Goal: Task Accomplishment & Management: Manage account settings

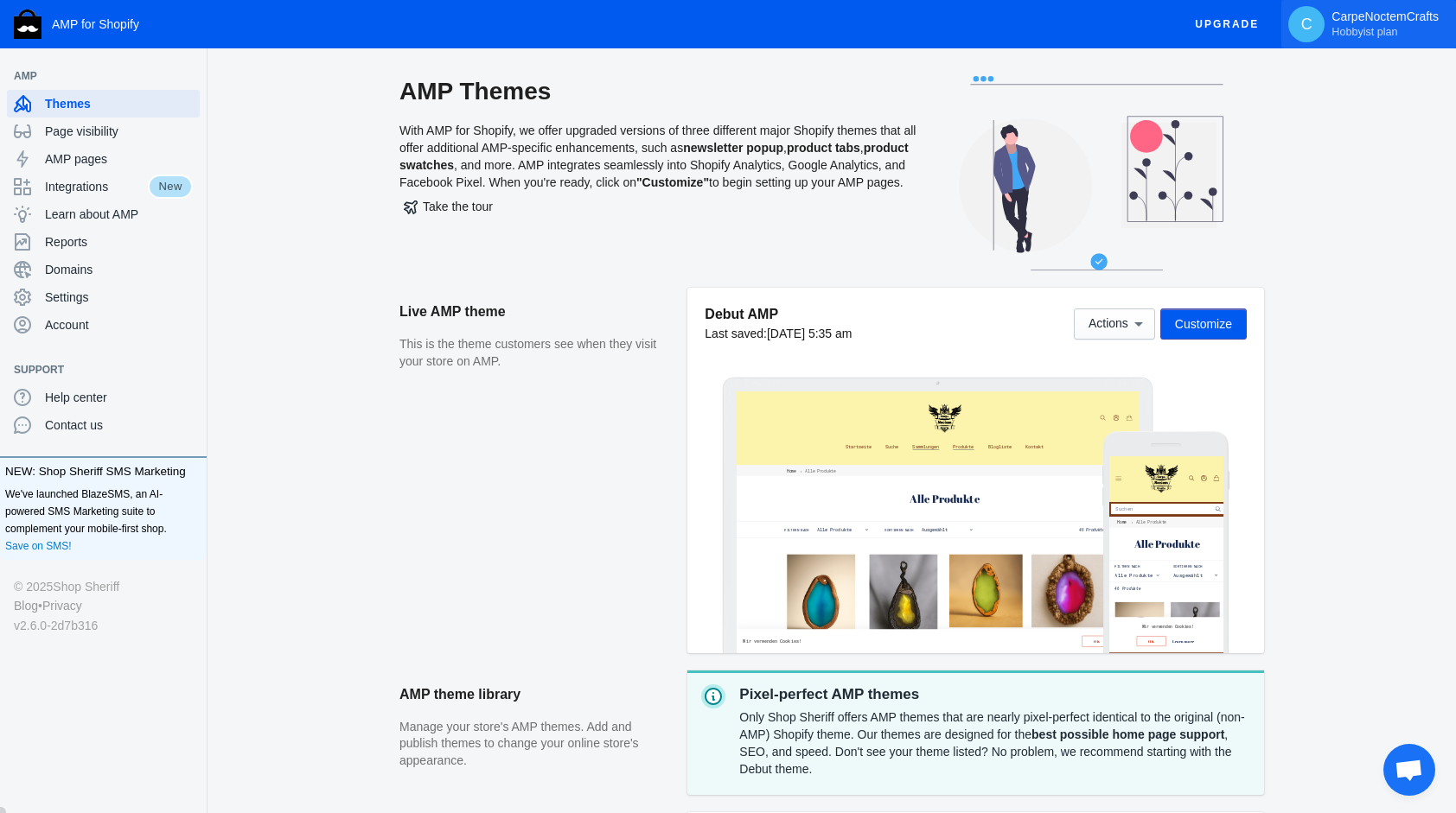
click at [1383, 28] on span "Hobbyist plan" at bounding box center [1364, 32] width 65 height 13
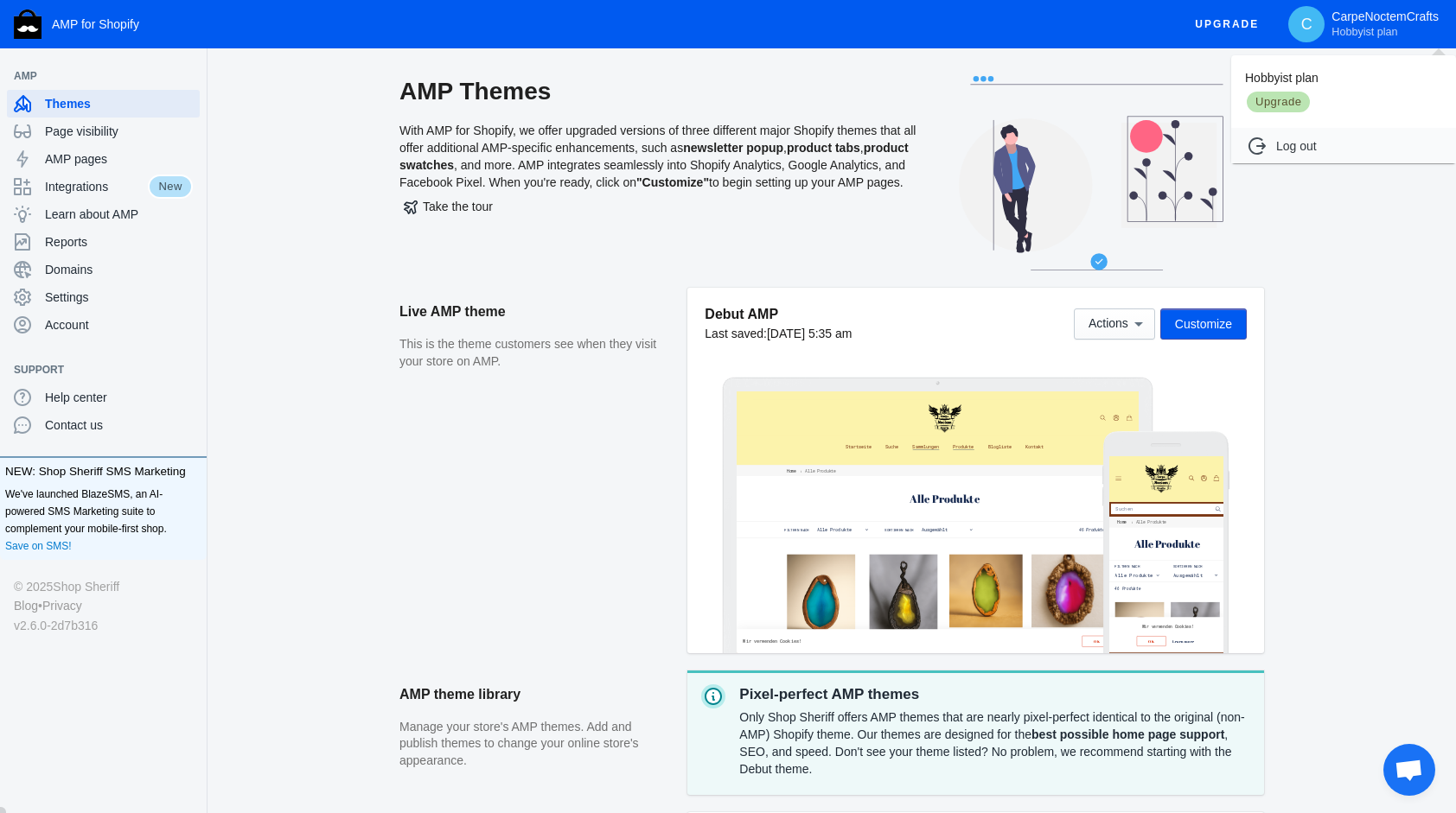
click at [364, 188] on div at bounding box center [728, 406] width 1456 height 813
click at [77, 323] on span "Account" at bounding box center [119, 325] width 148 height 17
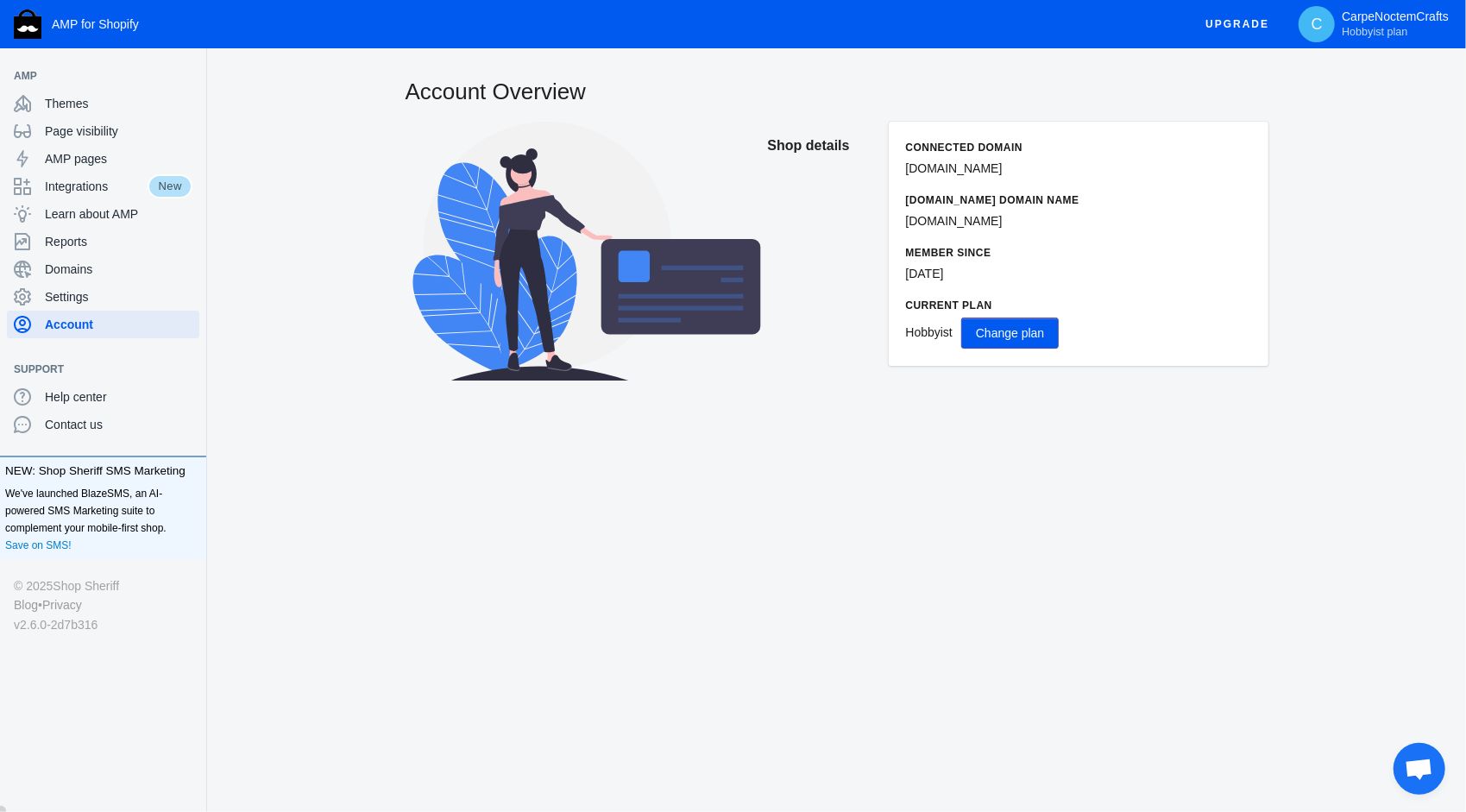
click at [1008, 321] on button "Change plan" at bounding box center [1010, 333] width 98 height 31
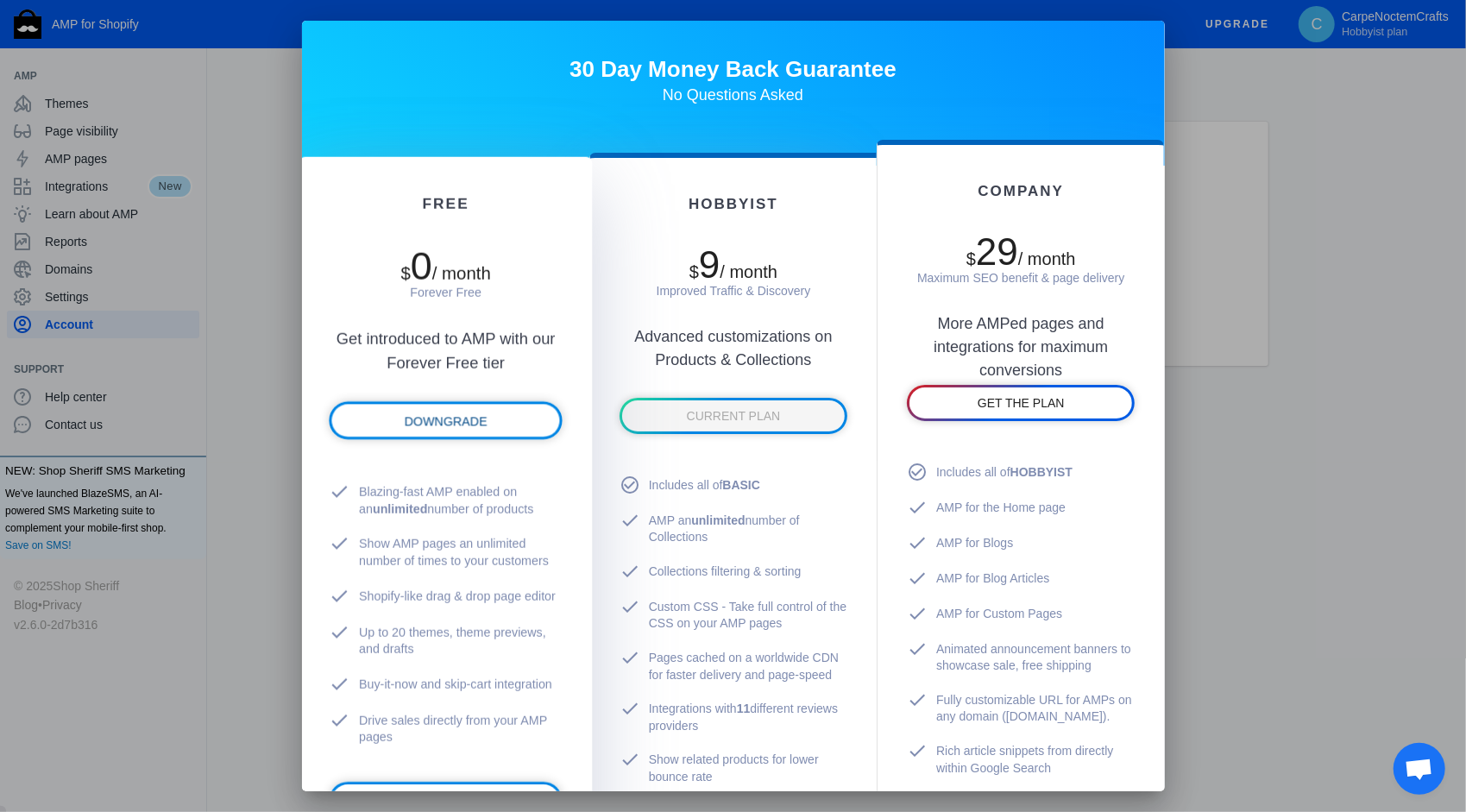
click at [440, 437] on link "DOWNGRADE" at bounding box center [445, 420] width 228 height 33
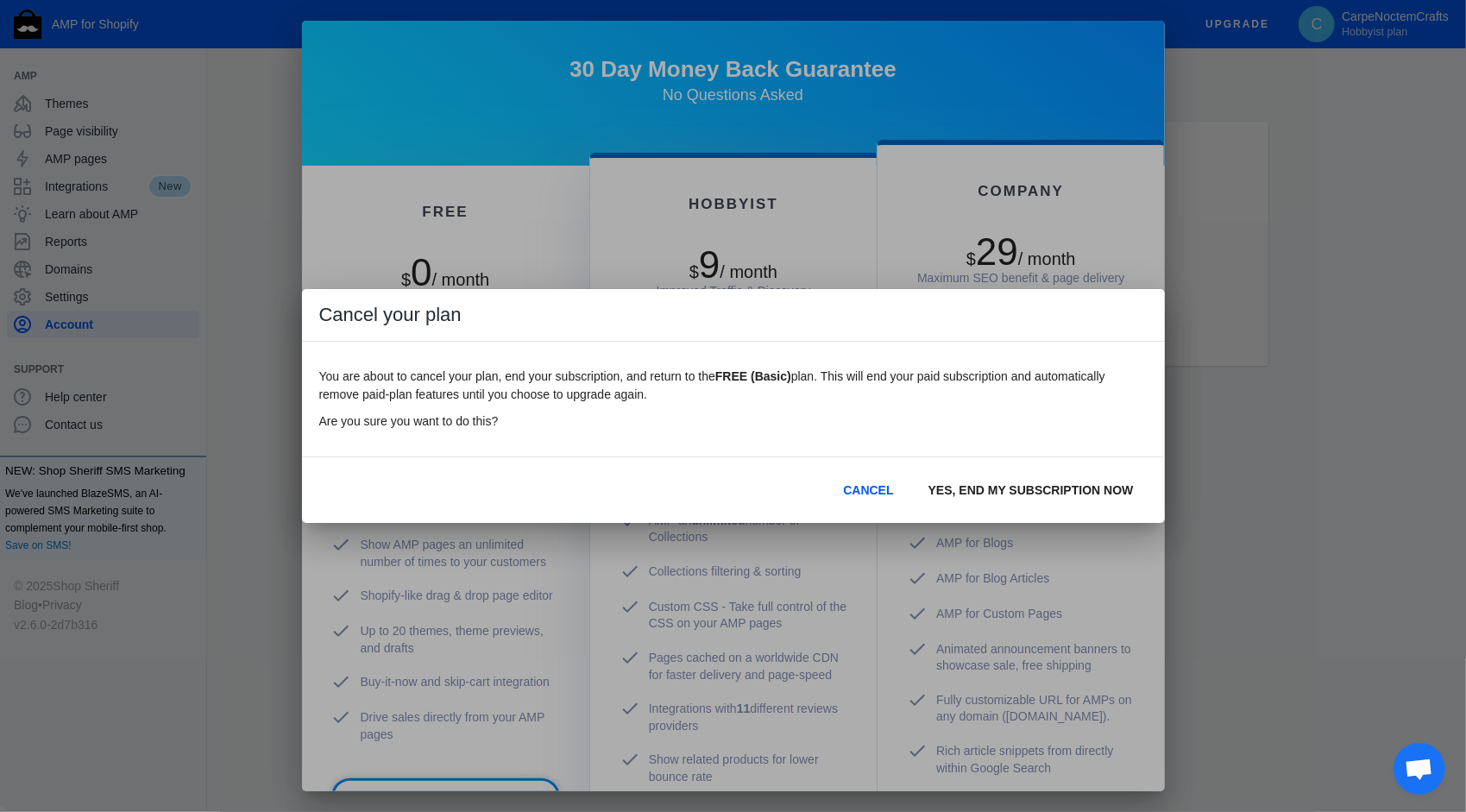
click at [985, 497] on button "YES, END MY SUBSCRIPTION NOW" at bounding box center [1030, 490] width 233 height 31
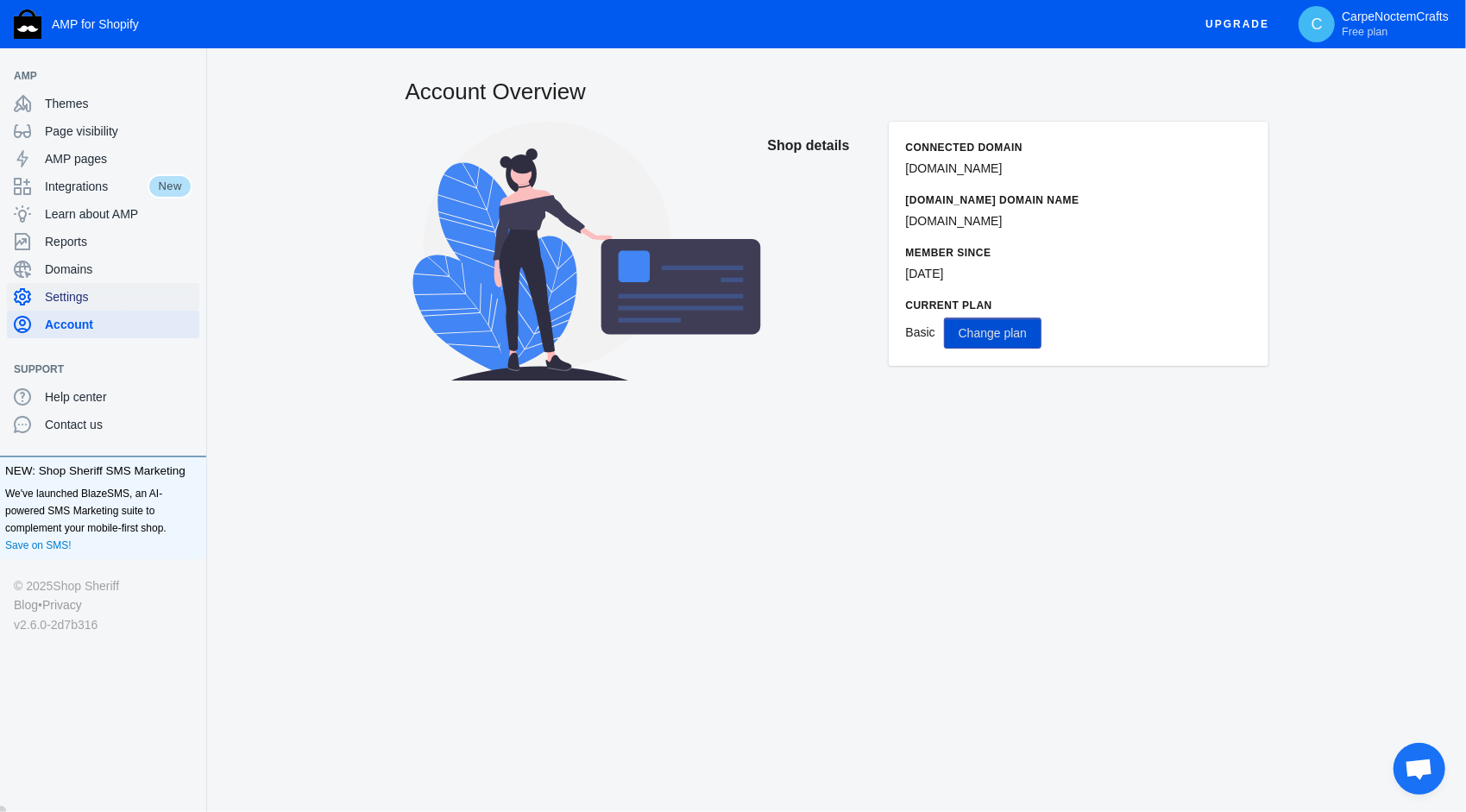
click at [79, 305] on div "Settings" at bounding box center [102, 297] width 179 height 28
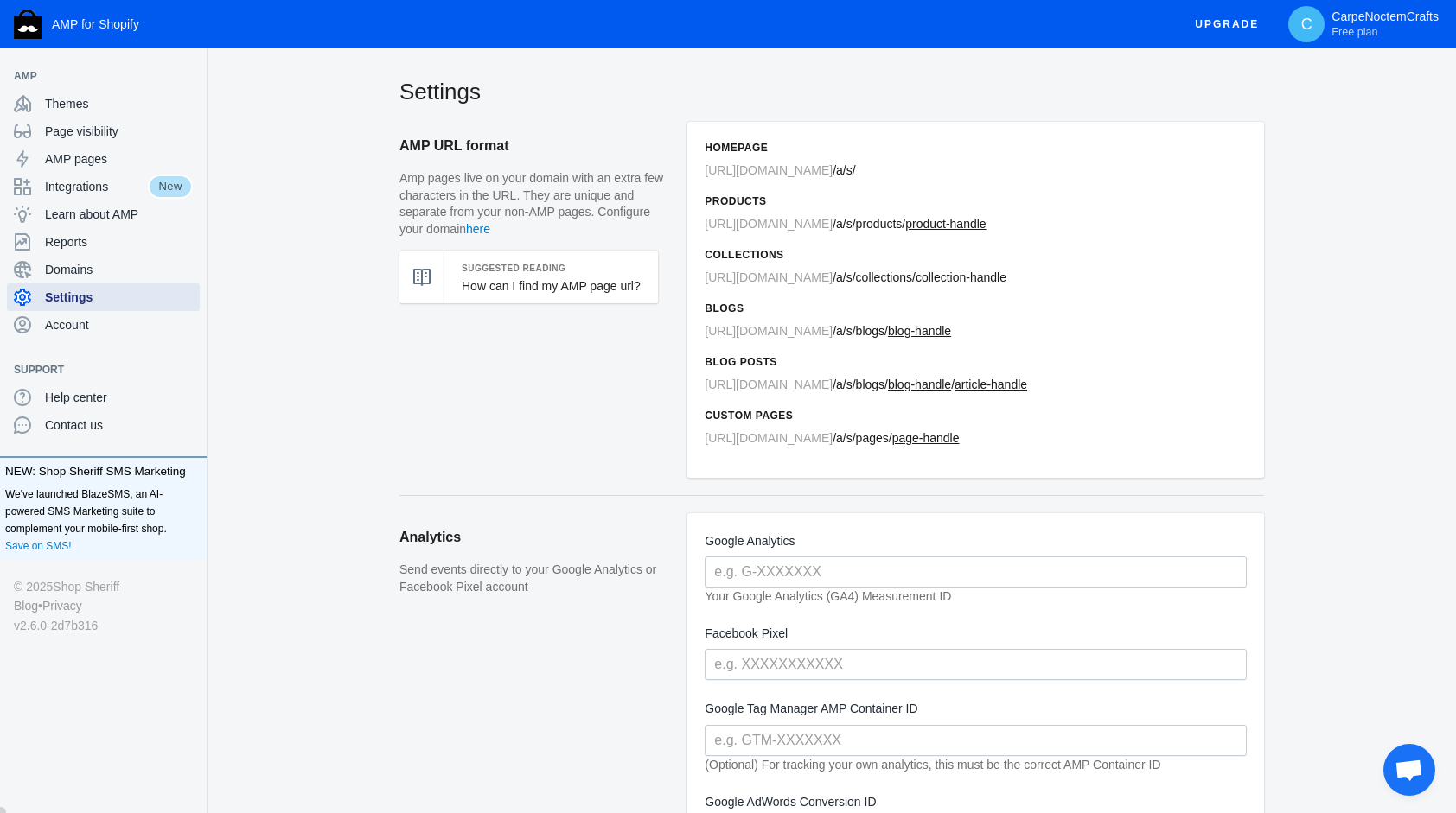
click at [80, 286] on div "Settings" at bounding box center [103, 297] width 179 height 28
click at [82, 280] on div "Domains" at bounding box center [103, 269] width 179 height 28
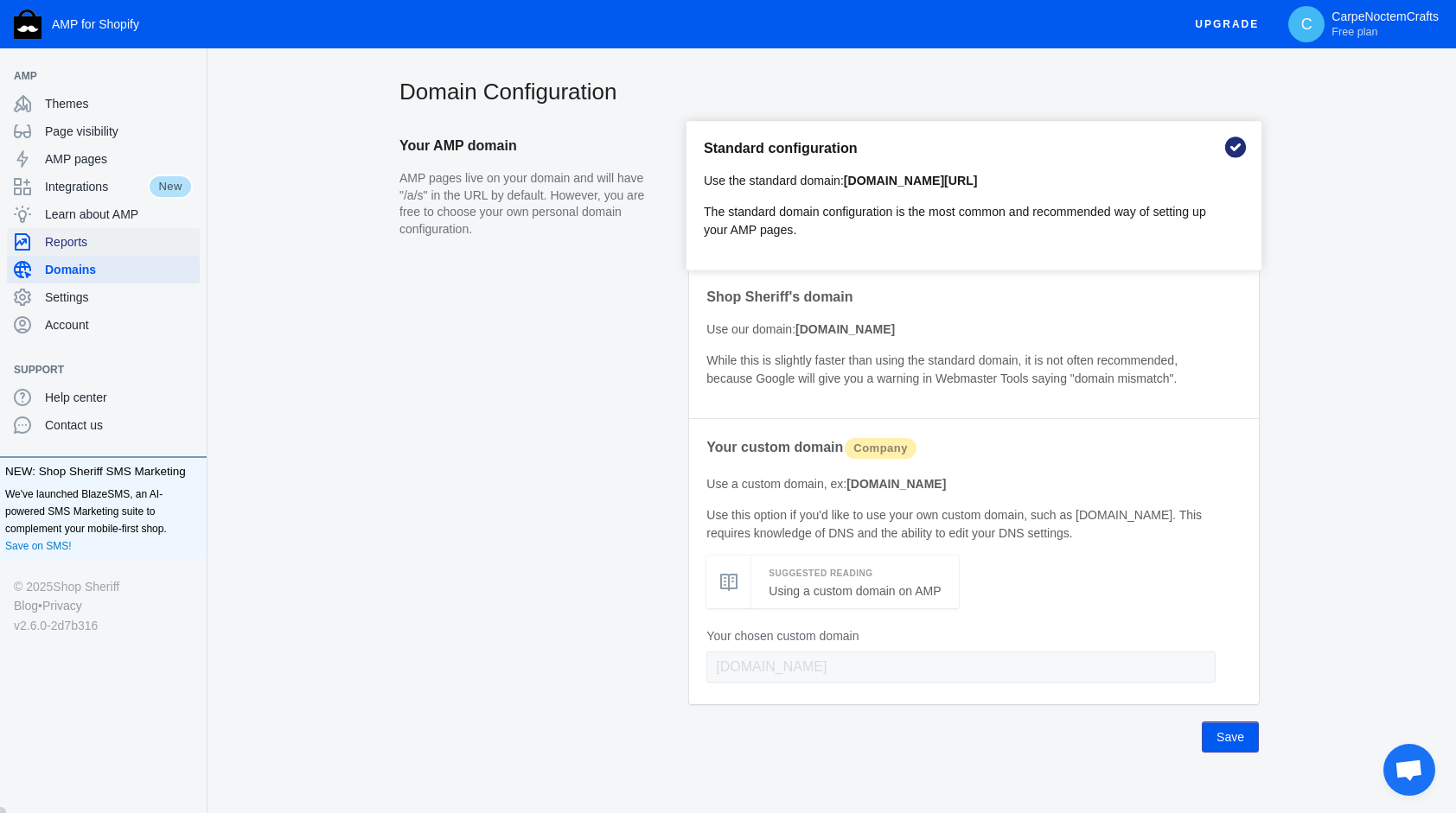
click at [84, 241] on span "Reports" at bounding box center [119, 242] width 148 height 17
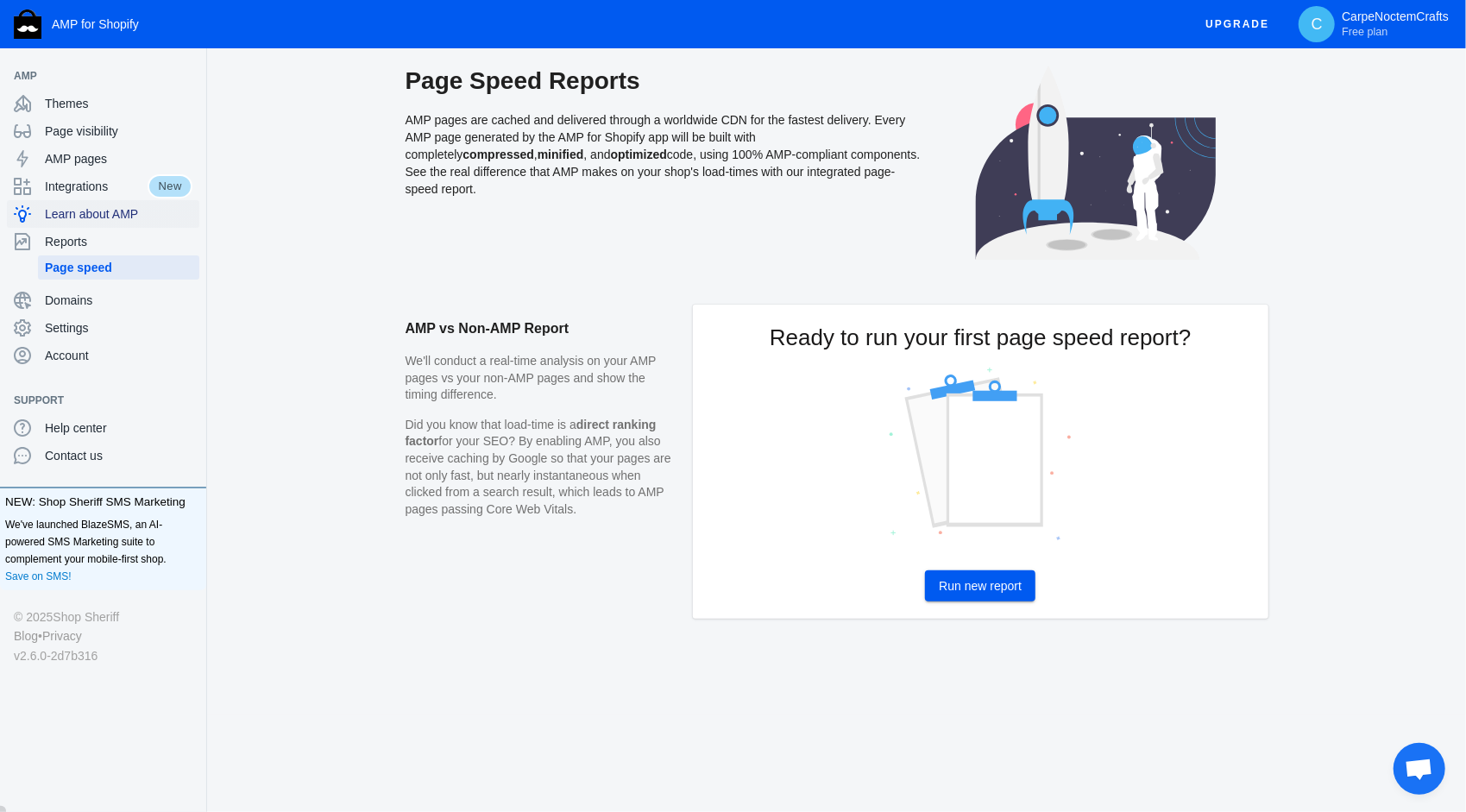
click at [88, 223] on div "Learn about AMP" at bounding box center [102, 214] width 179 height 28
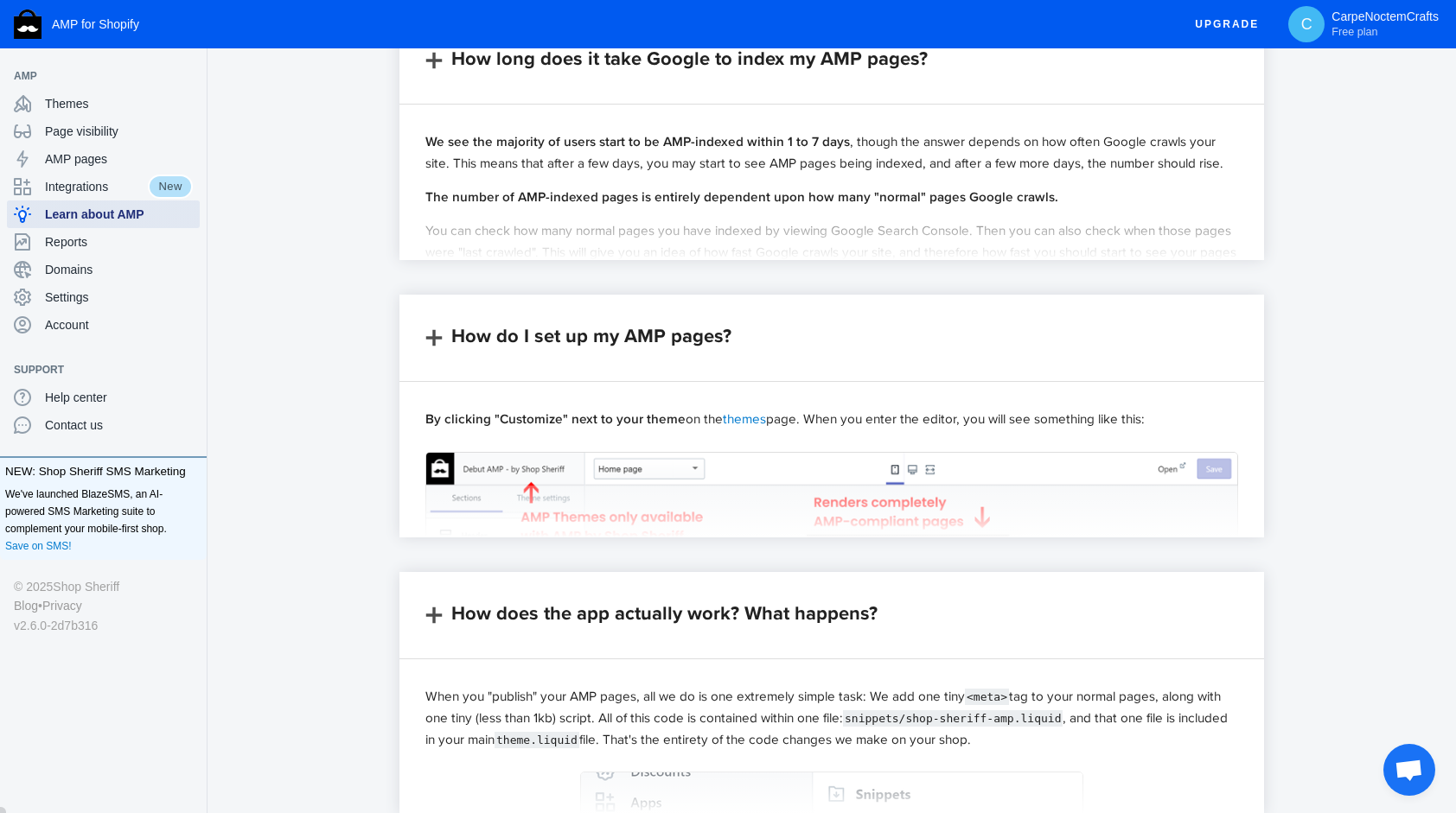
scroll to position [1489, 0]
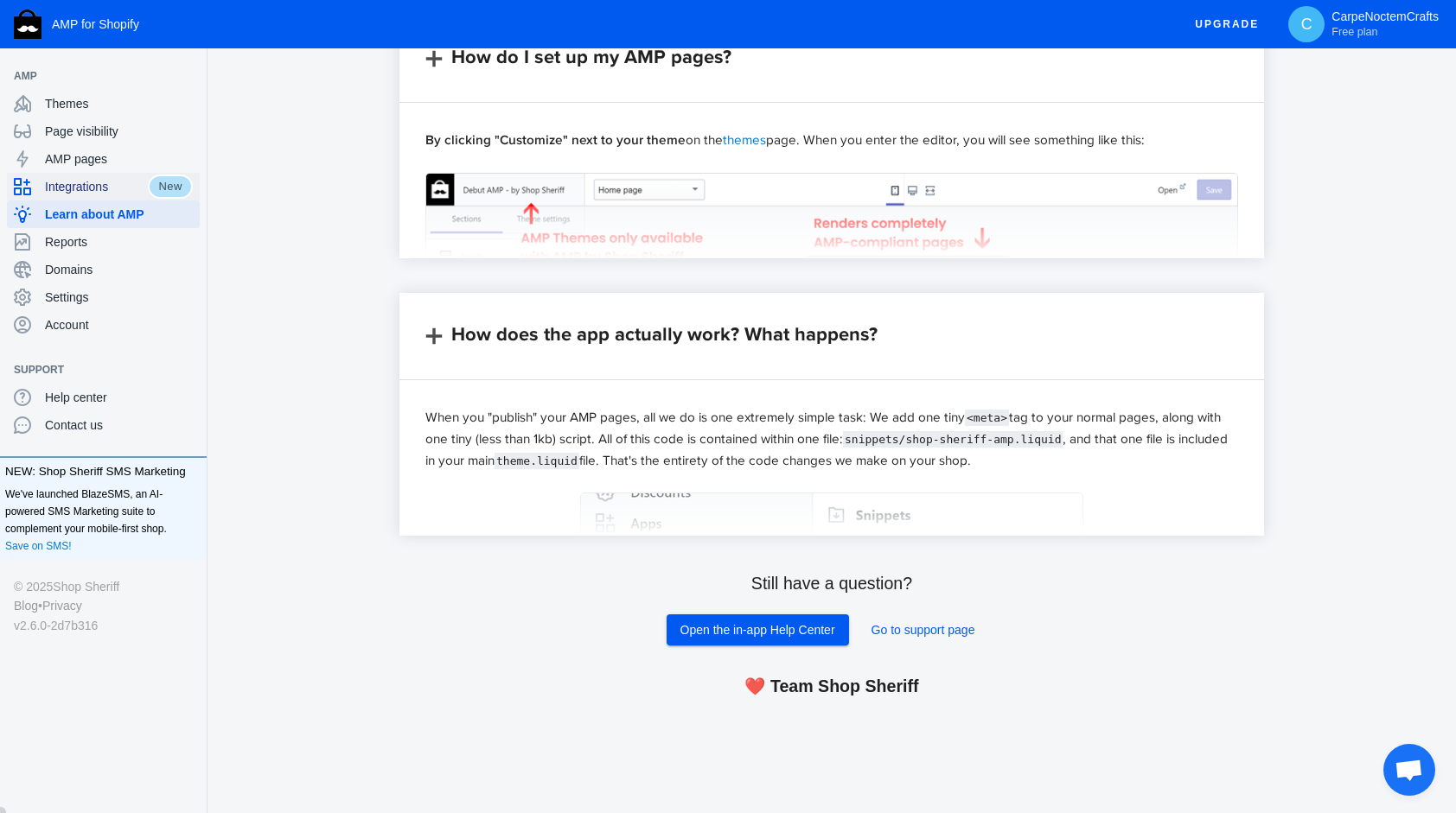
click at [57, 183] on span "Integrations" at bounding box center [96, 187] width 103 height 17
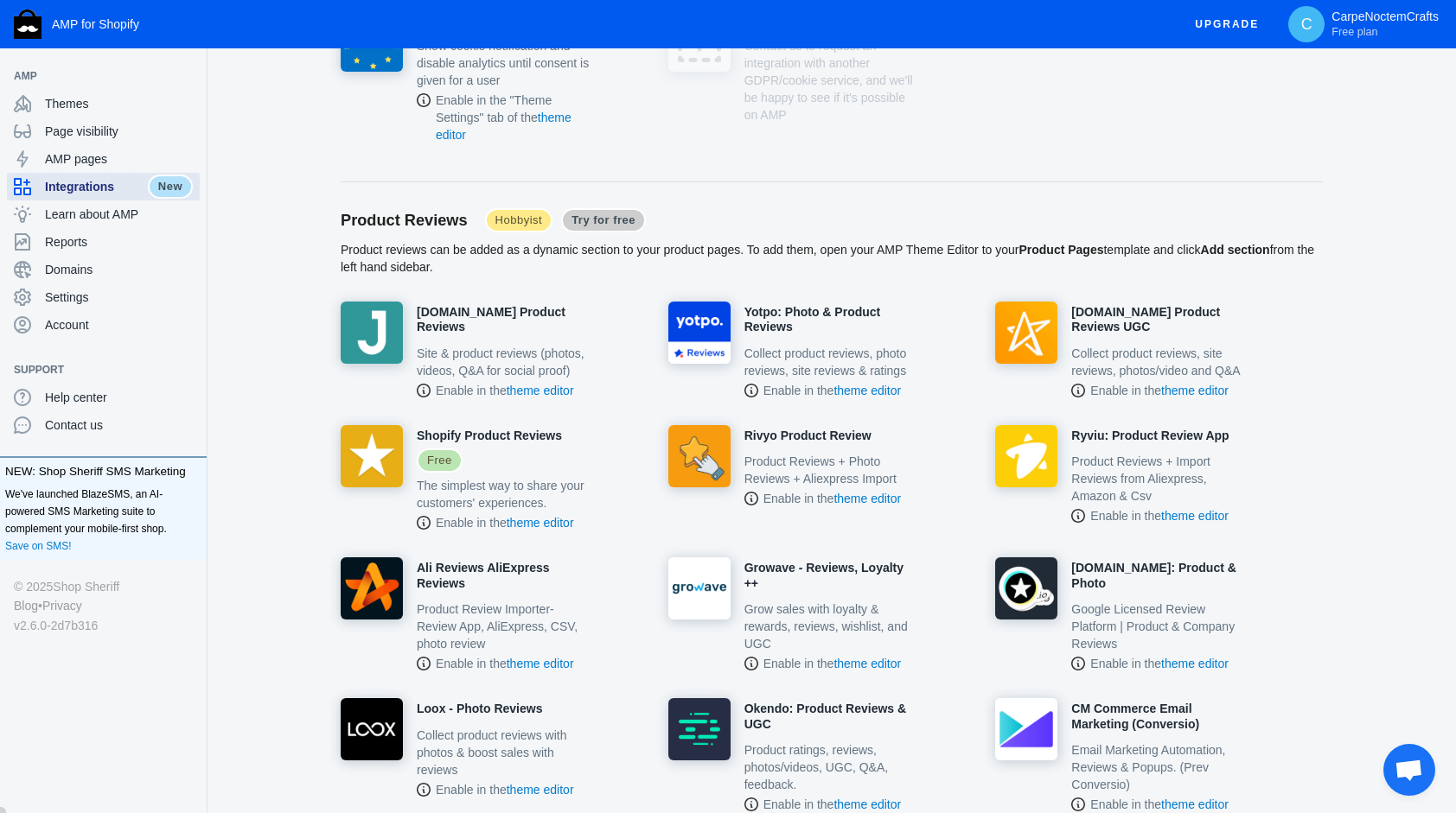
scroll to position [519, 0]
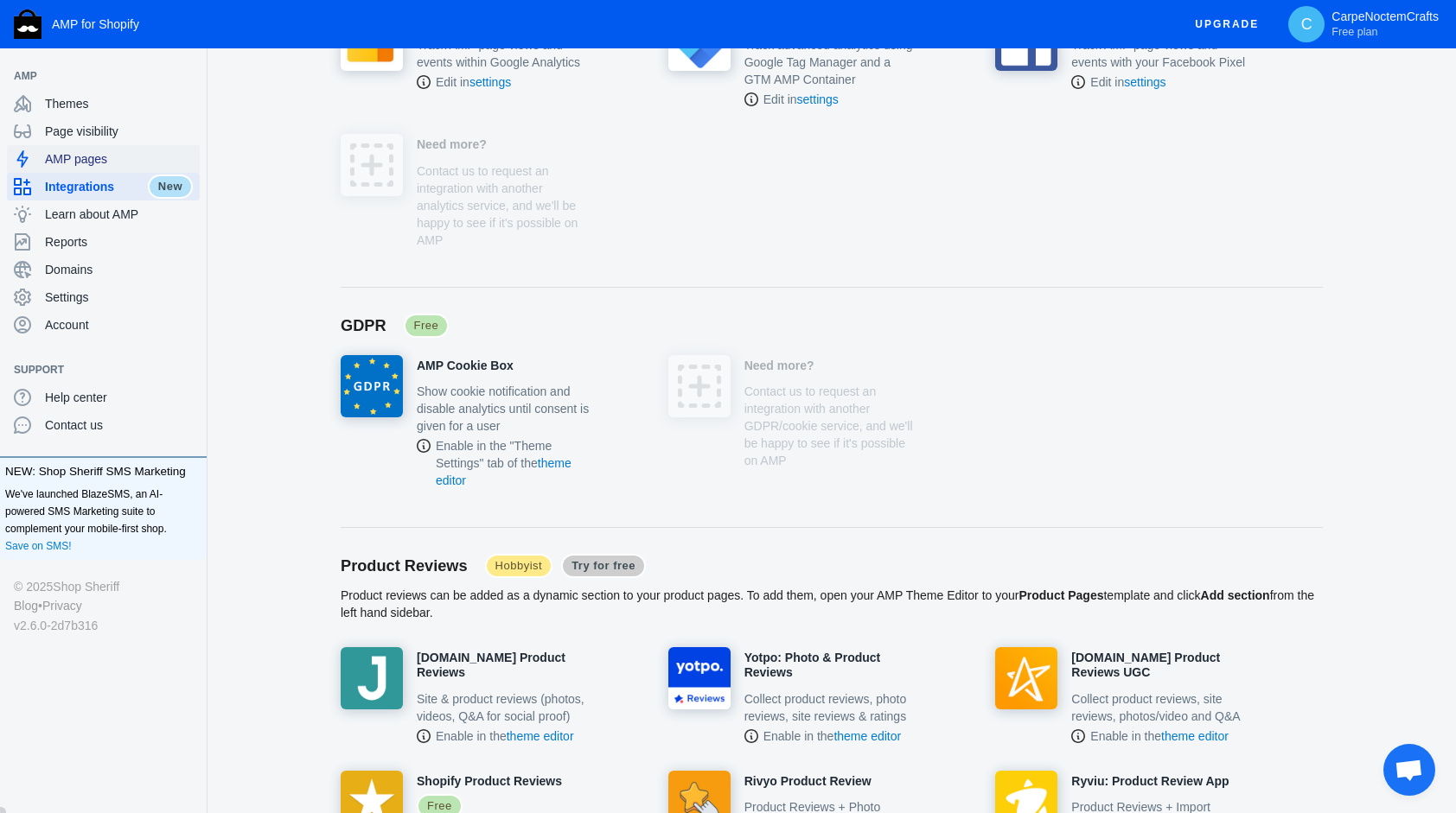
click at [73, 170] on div "AMP pages" at bounding box center [103, 158] width 179 height 28
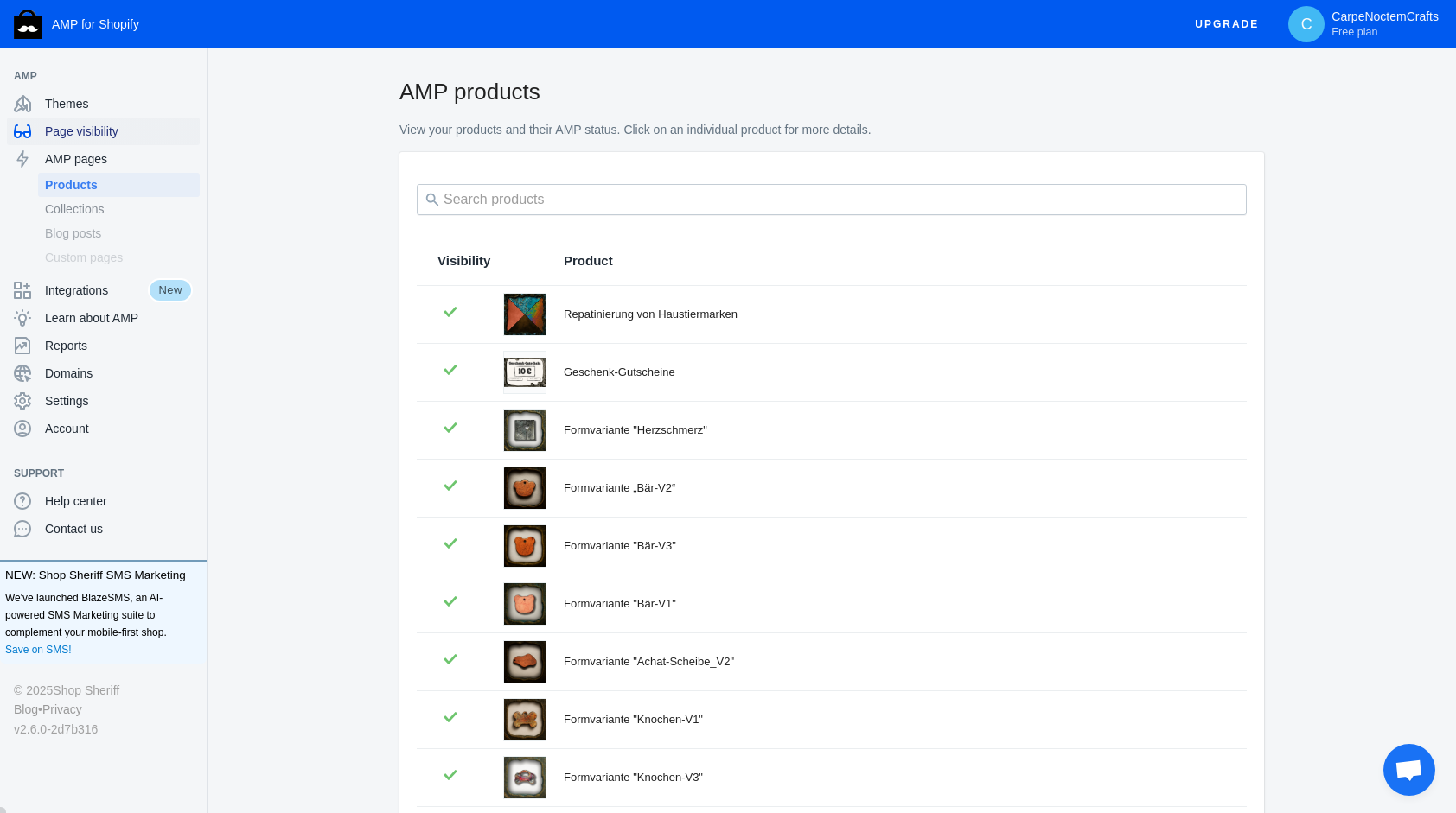
click at [59, 136] on span "Page visibility" at bounding box center [119, 131] width 148 height 17
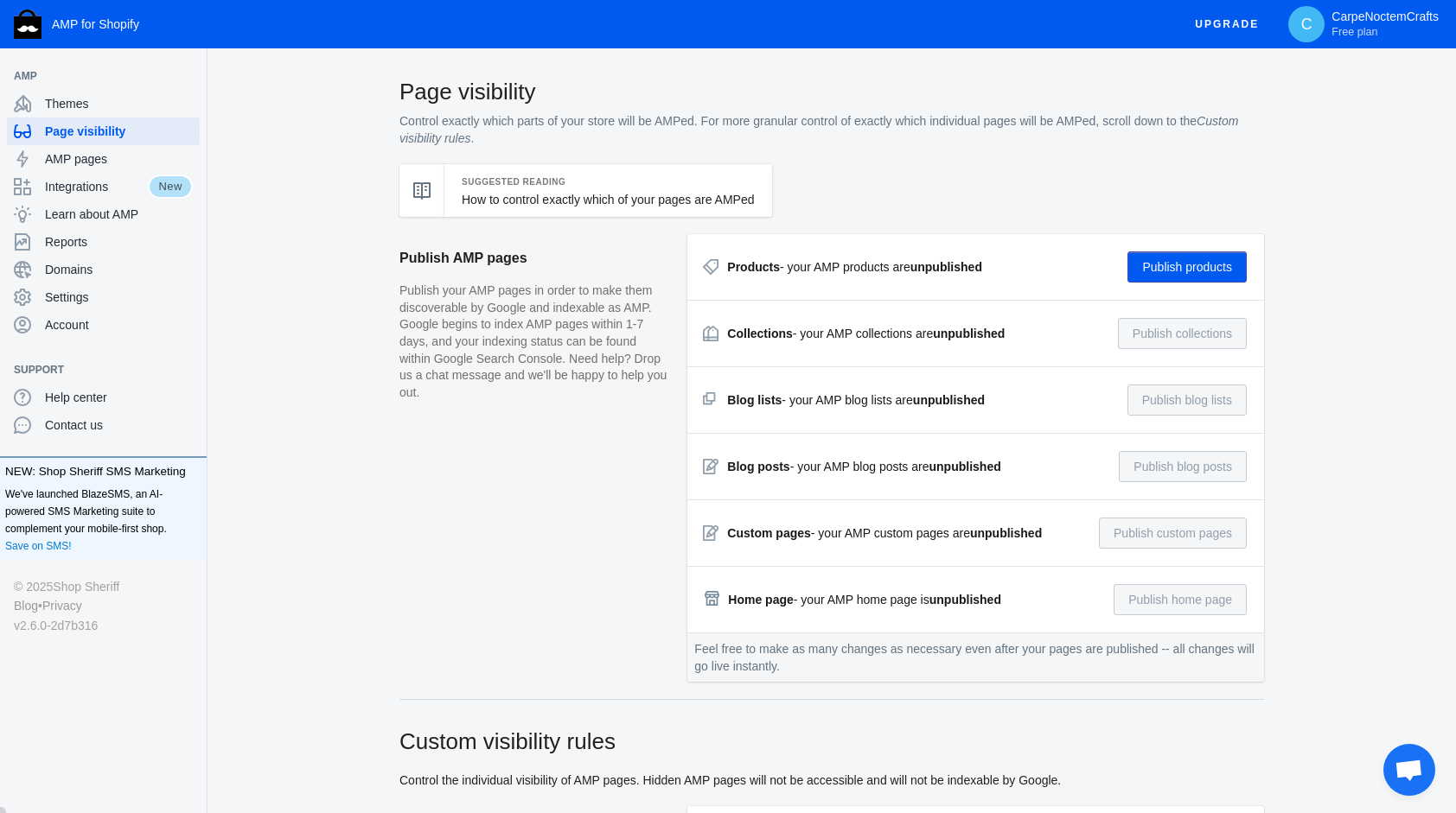
checkbox input "true"
type input "Blogpost"
radio input "true"
click at [75, 107] on span "Themes" at bounding box center [119, 104] width 148 height 17
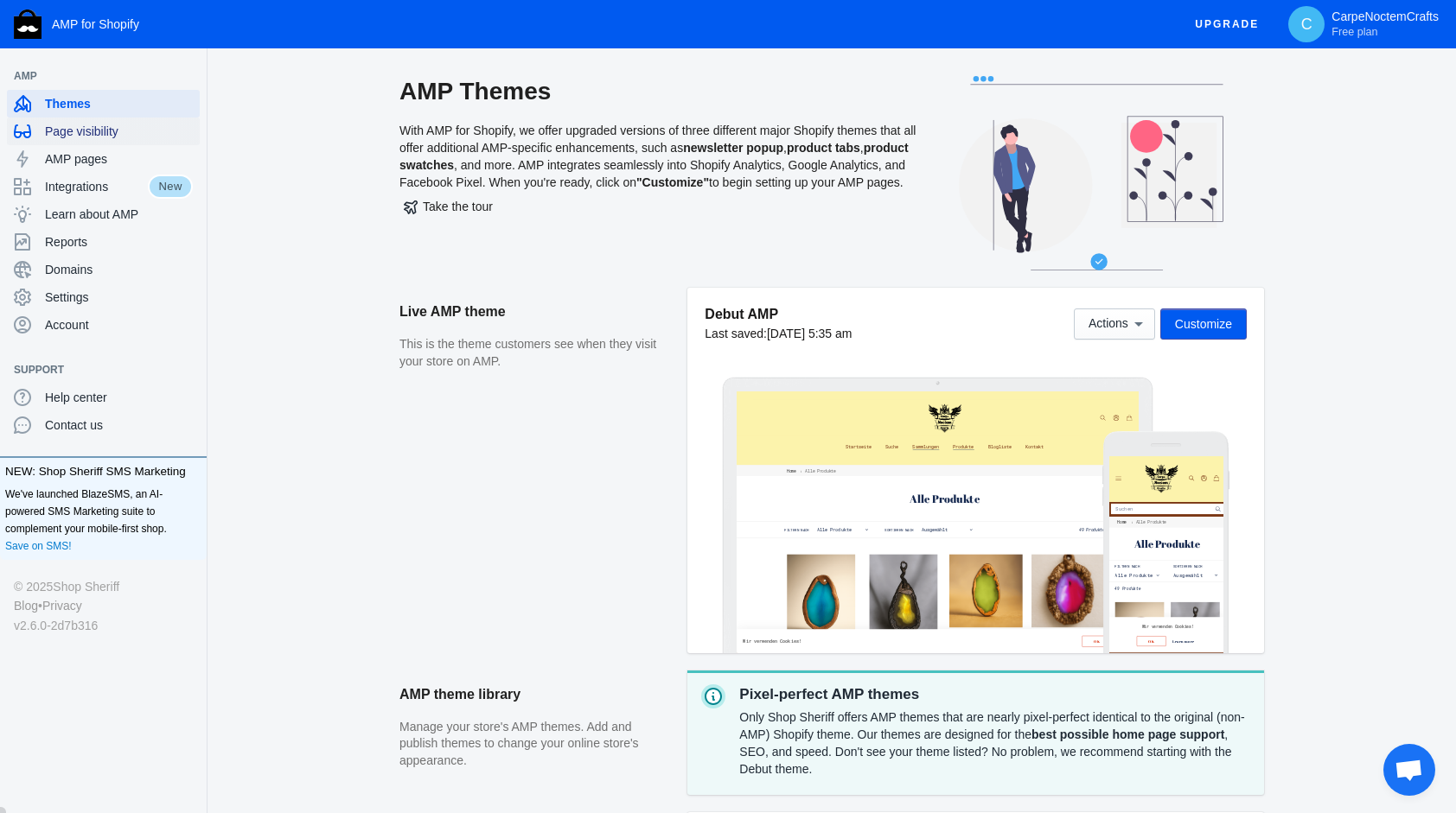
click at [76, 131] on span "Page visibility" at bounding box center [119, 131] width 148 height 17
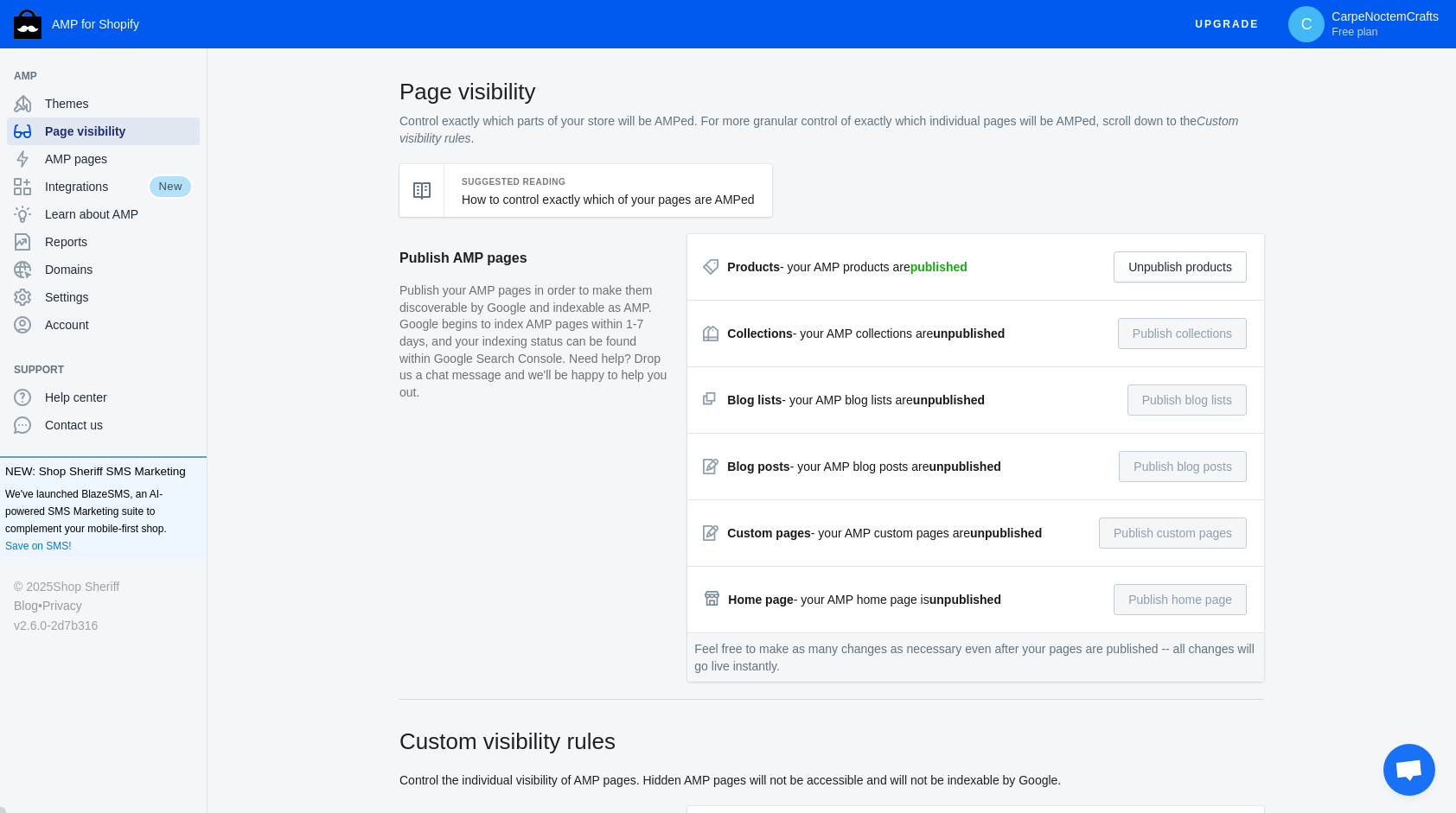
checkbox input "true"
type input "Blogpost"
radio input "true"
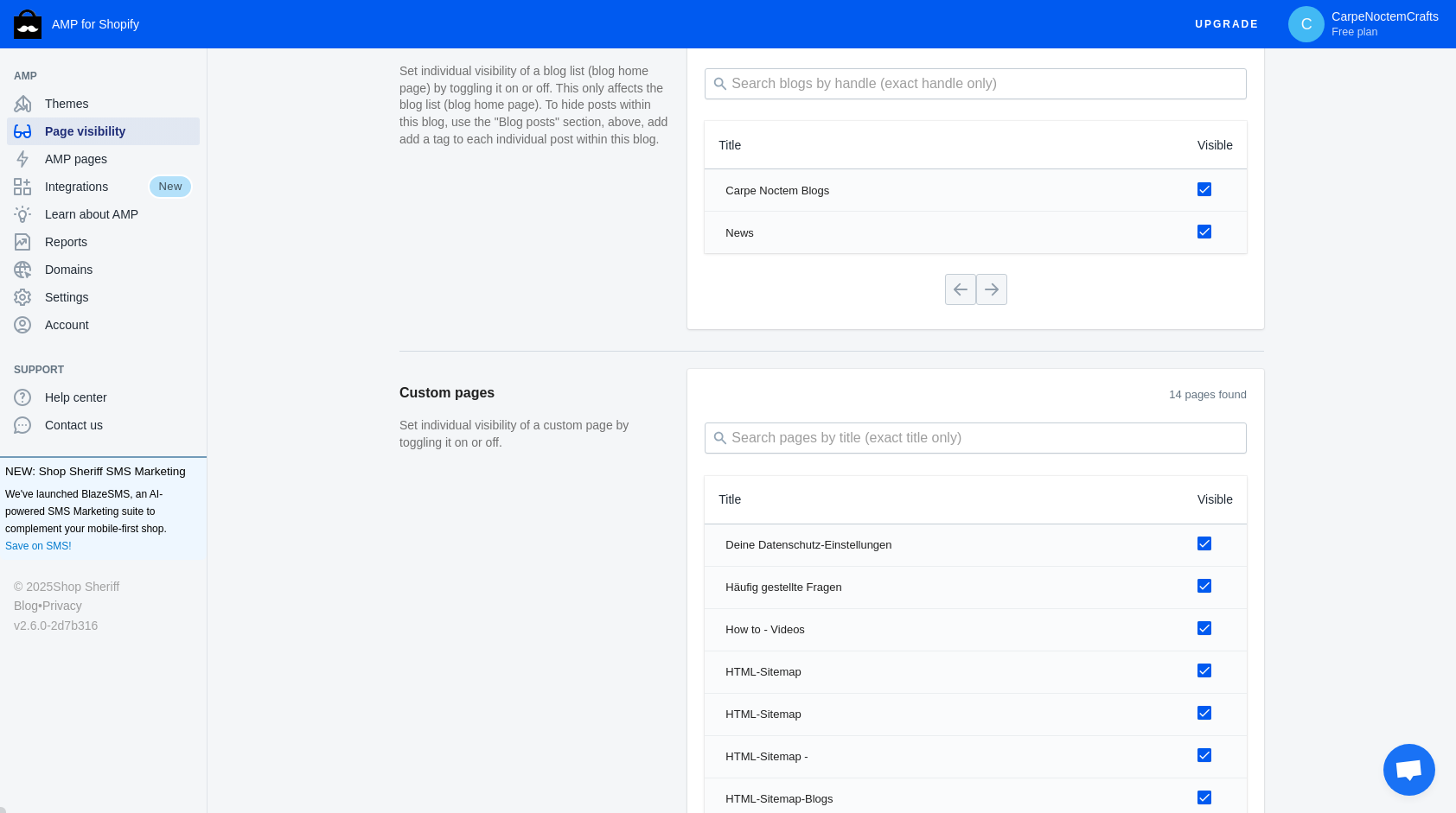
scroll to position [2262, 0]
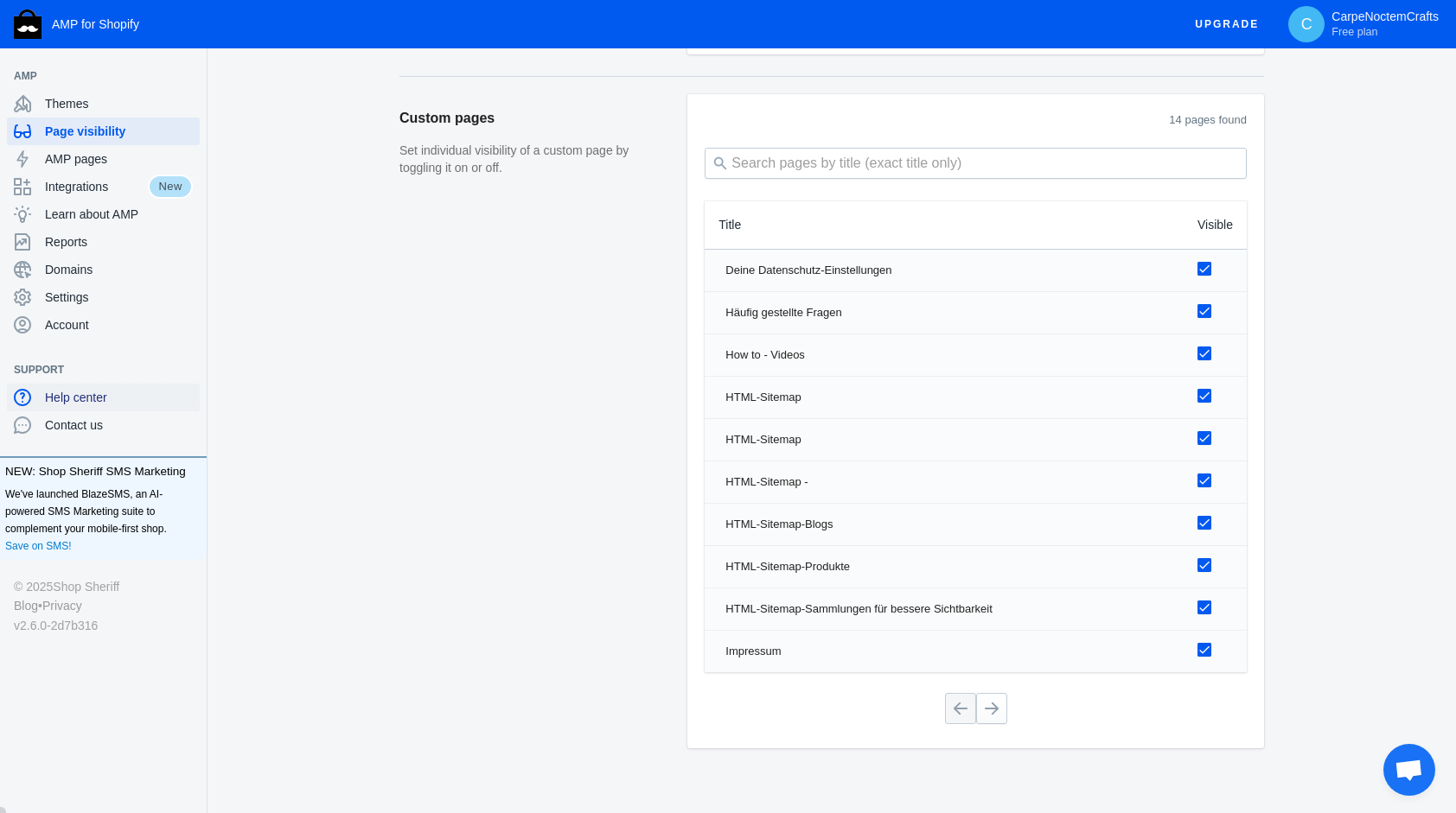
click at [68, 395] on span "Help center" at bounding box center [119, 398] width 148 height 17
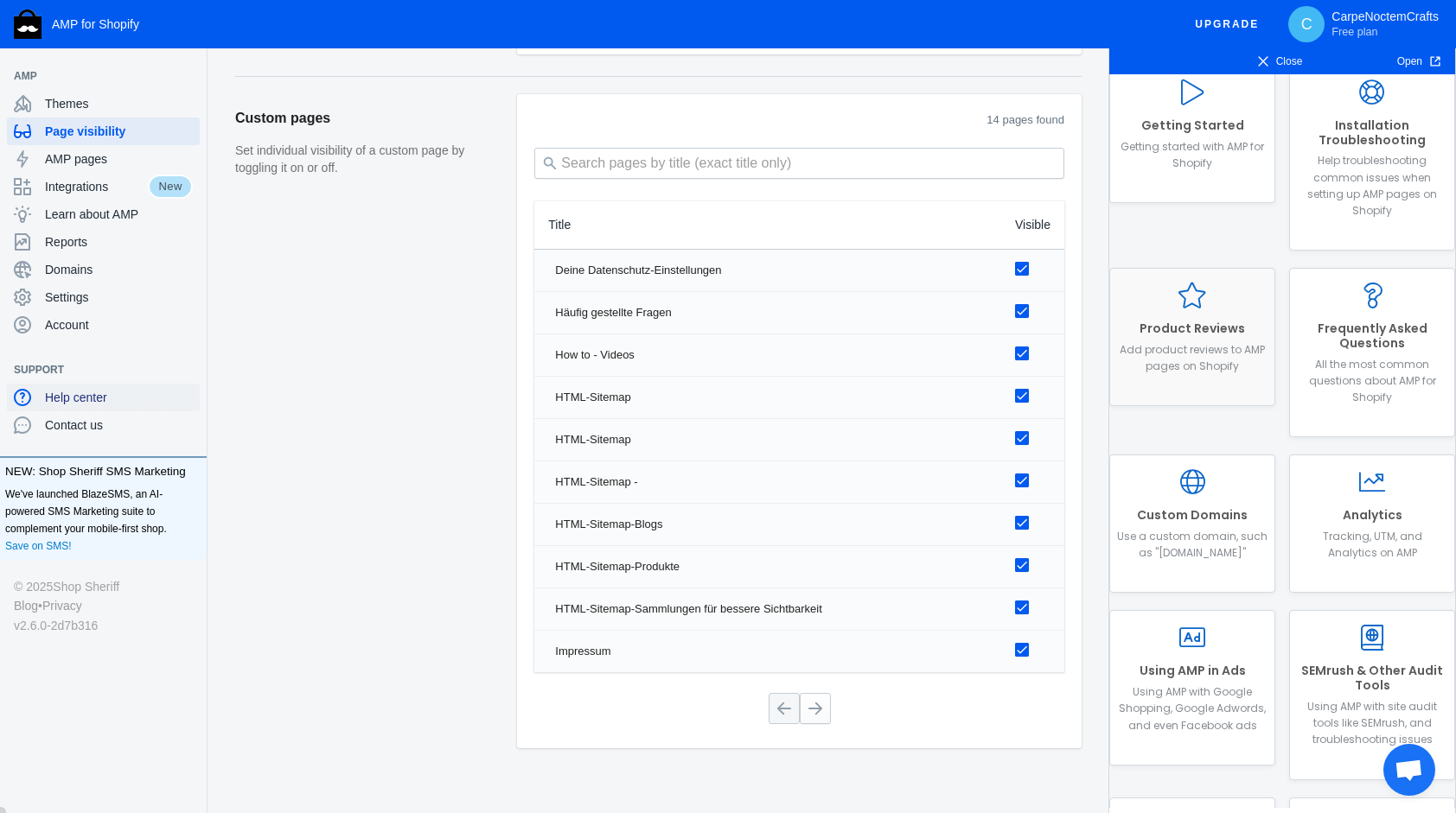
scroll to position [432, 0]
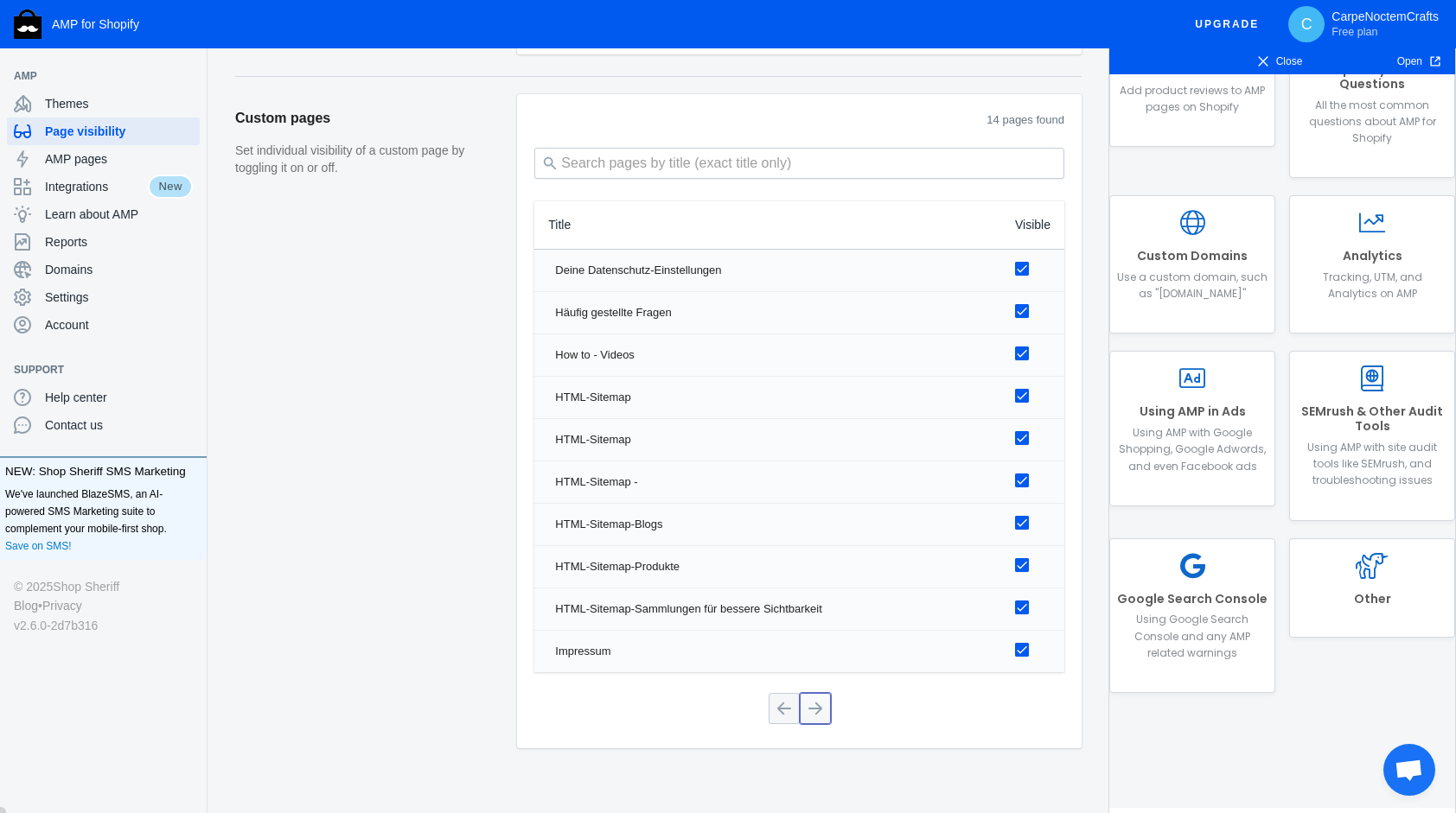
click at [815, 693] on button at bounding box center [815, 708] width 31 height 31
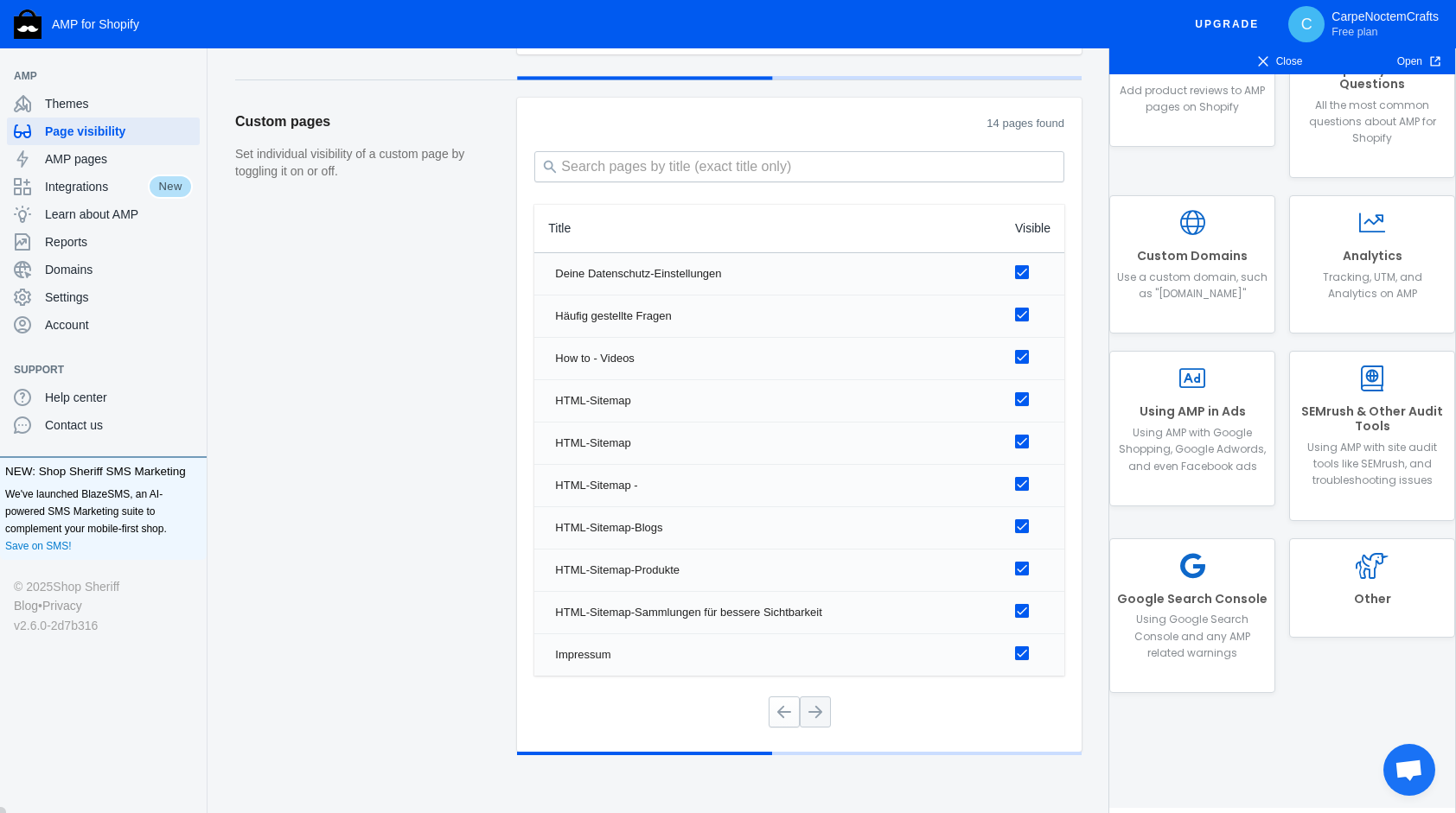
scroll to position [2009, 0]
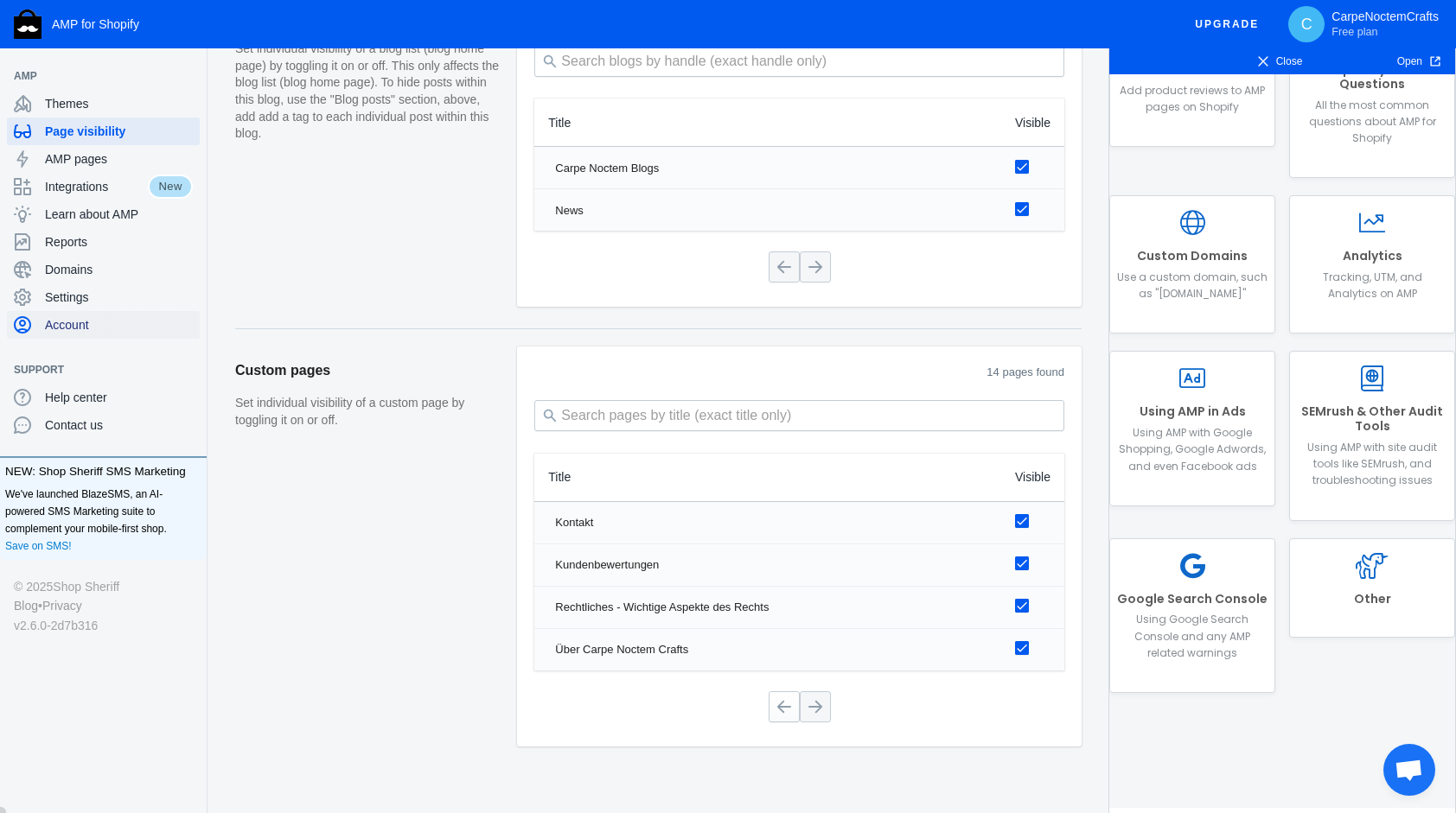
click at [65, 330] on span "Account" at bounding box center [119, 325] width 148 height 17
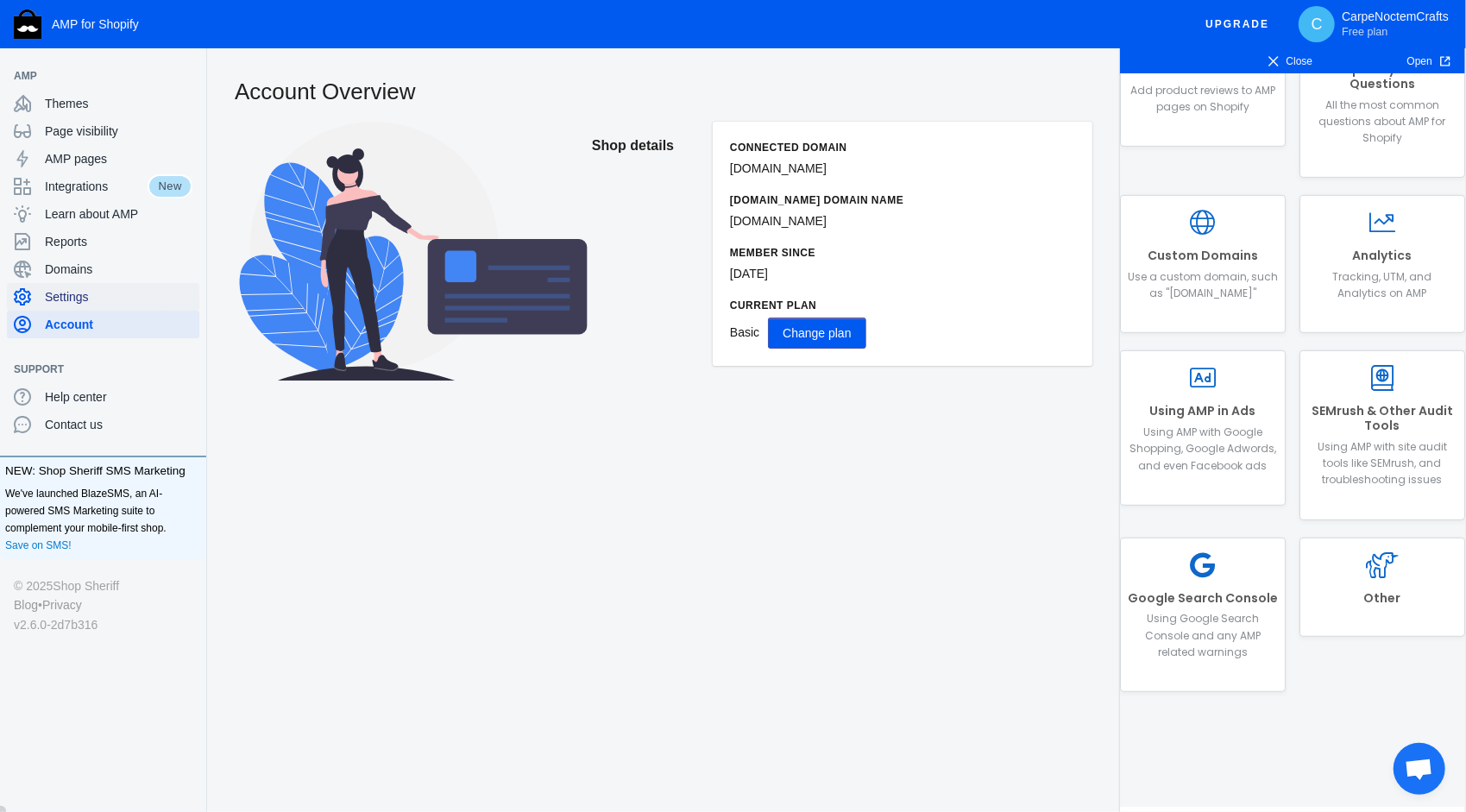
click at [91, 299] on span "Settings" at bounding box center [119, 297] width 147 height 17
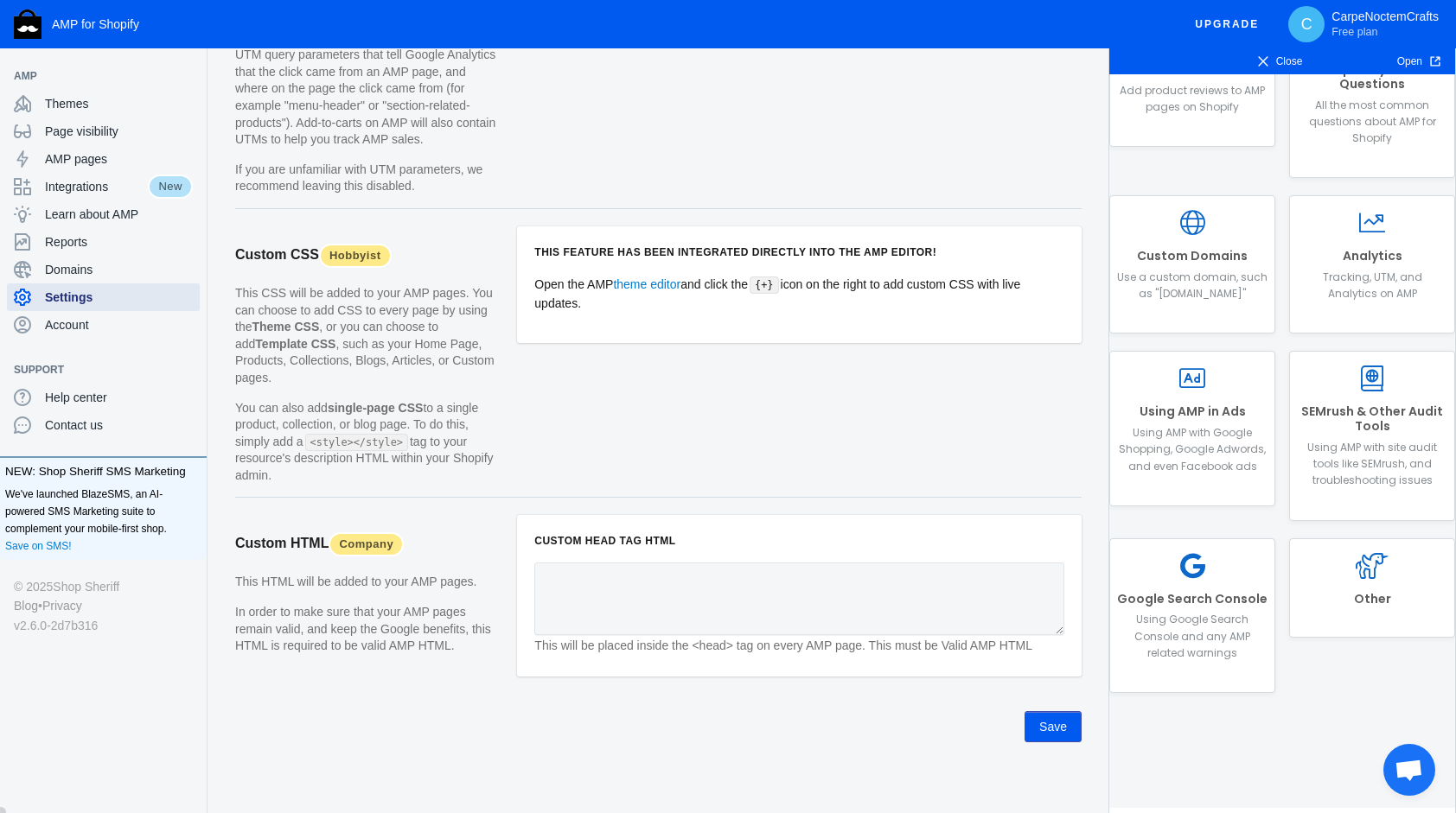
scroll to position [1479, 0]
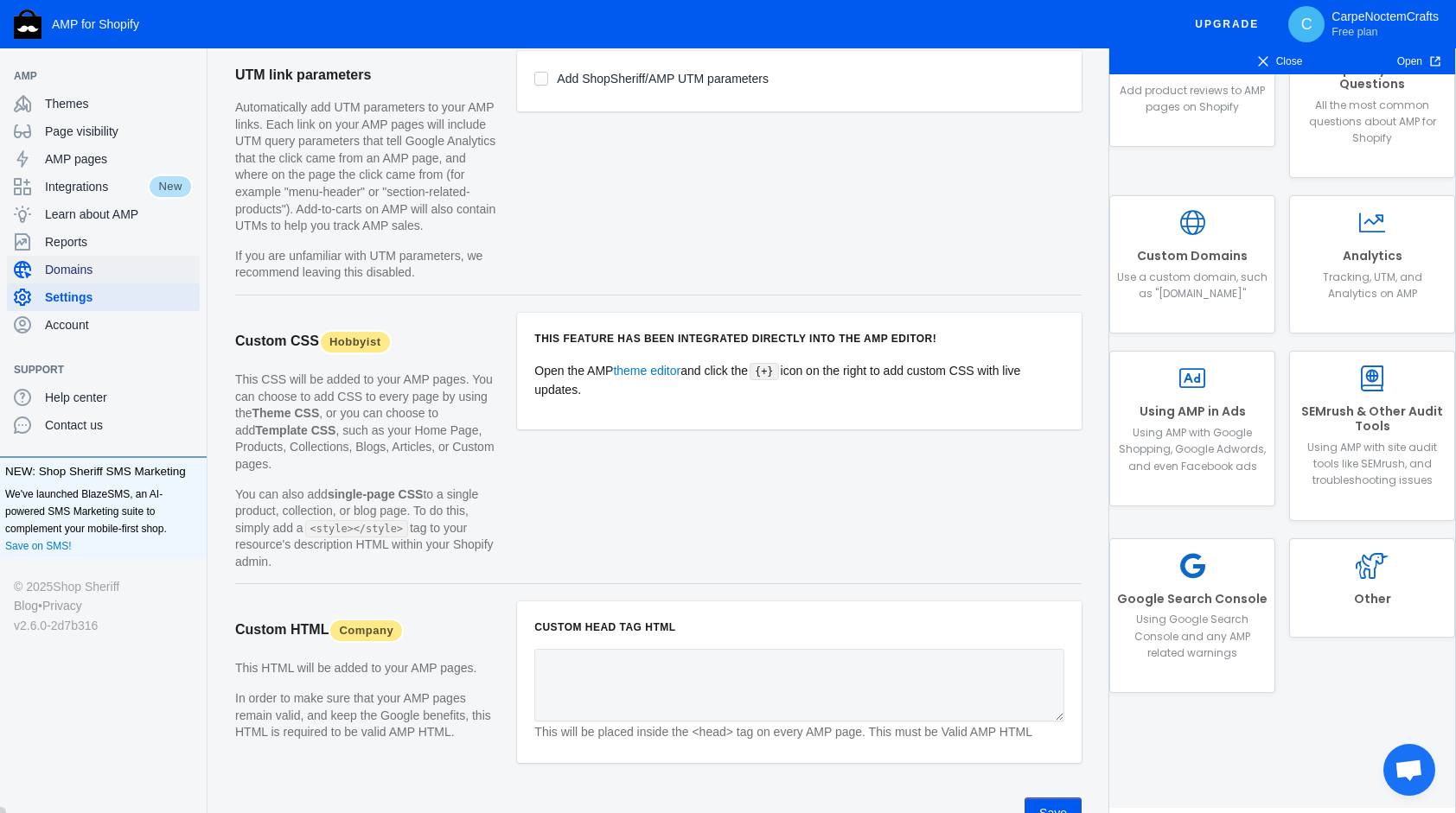
click at [102, 271] on span "Domains" at bounding box center [119, 269] width 148 height 17
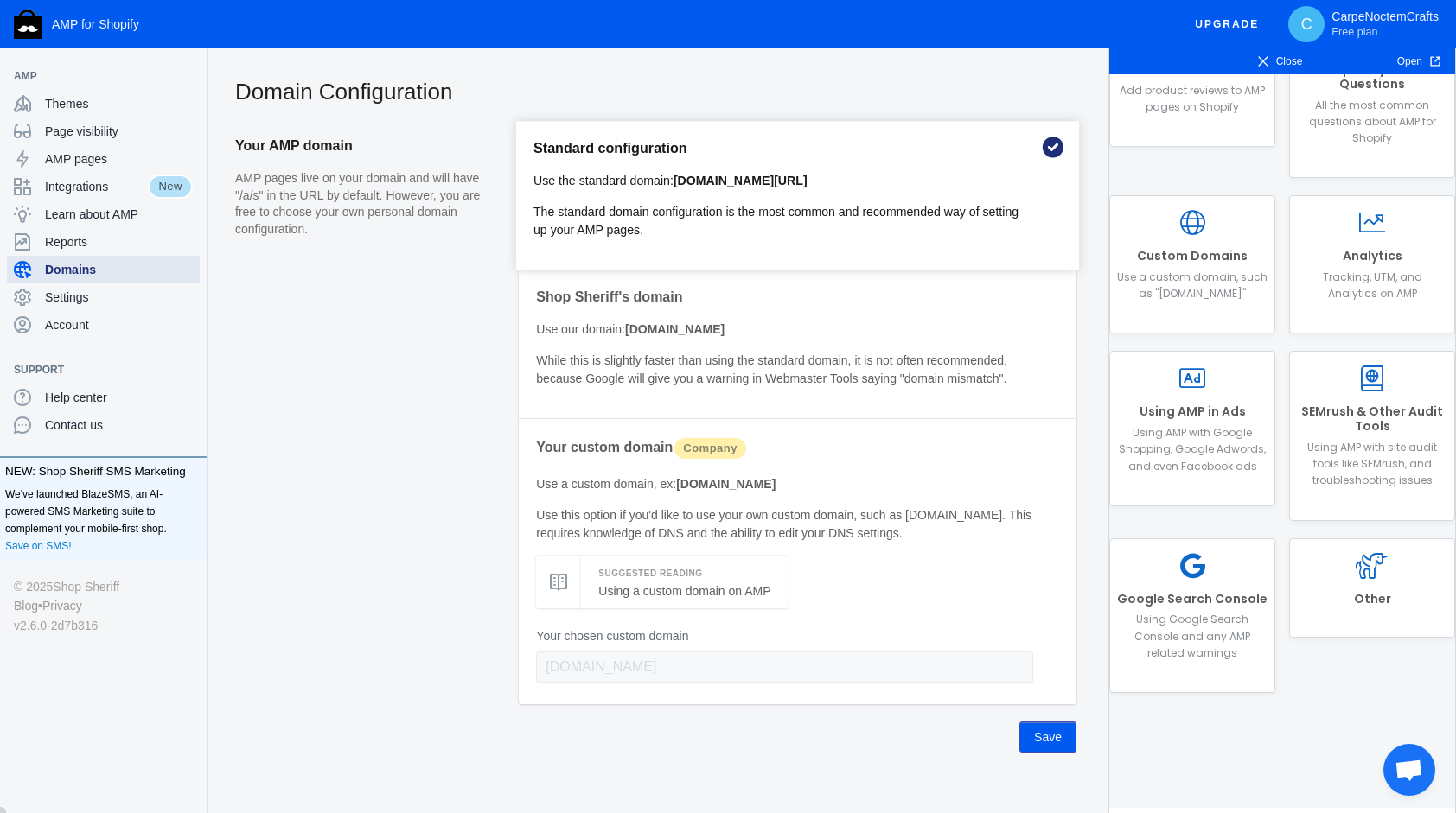
scroll to position [35, 0]
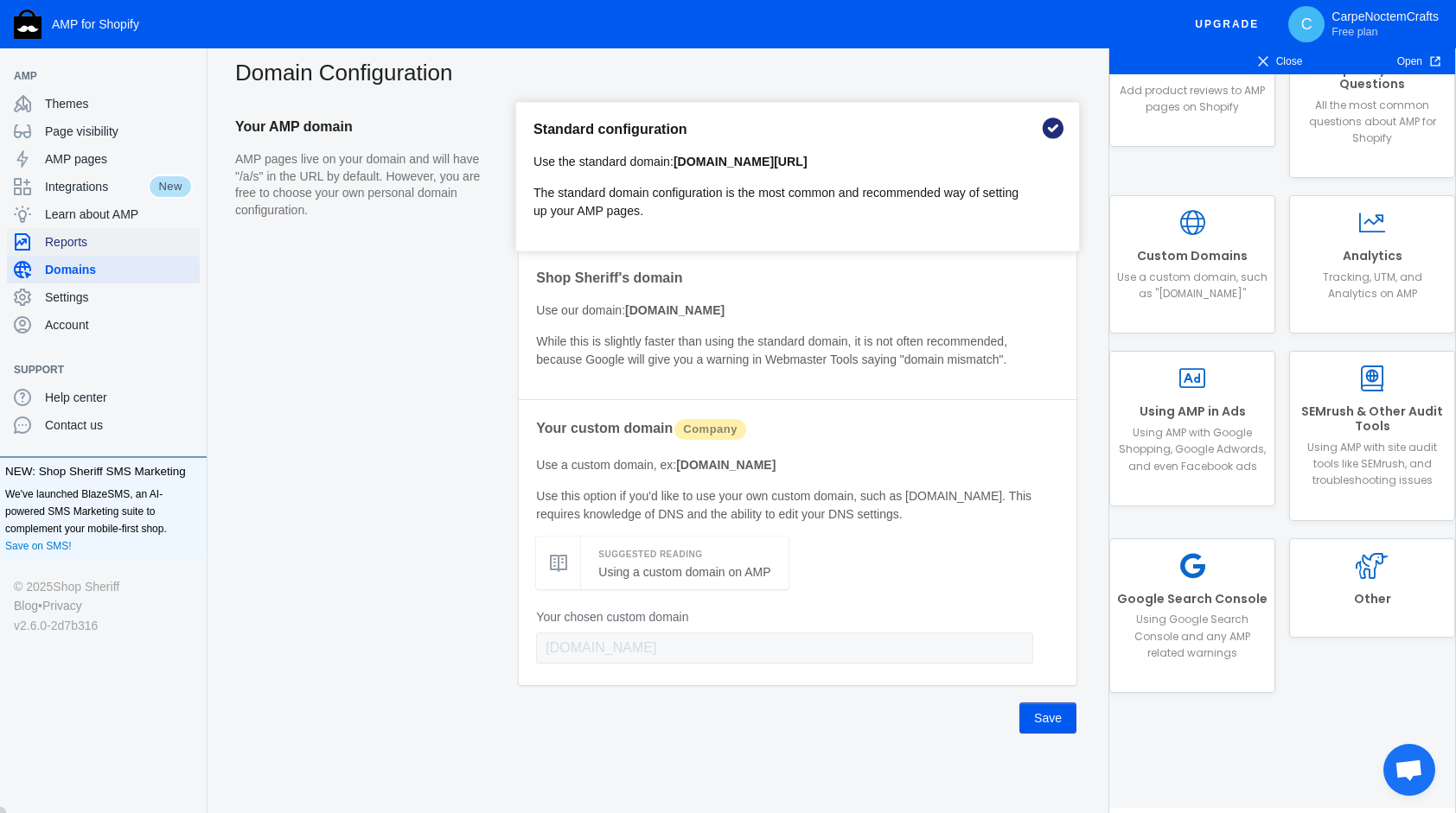
click at [78, 239] on span "Reports" at bounding box center [119, 242] width 148 height 17
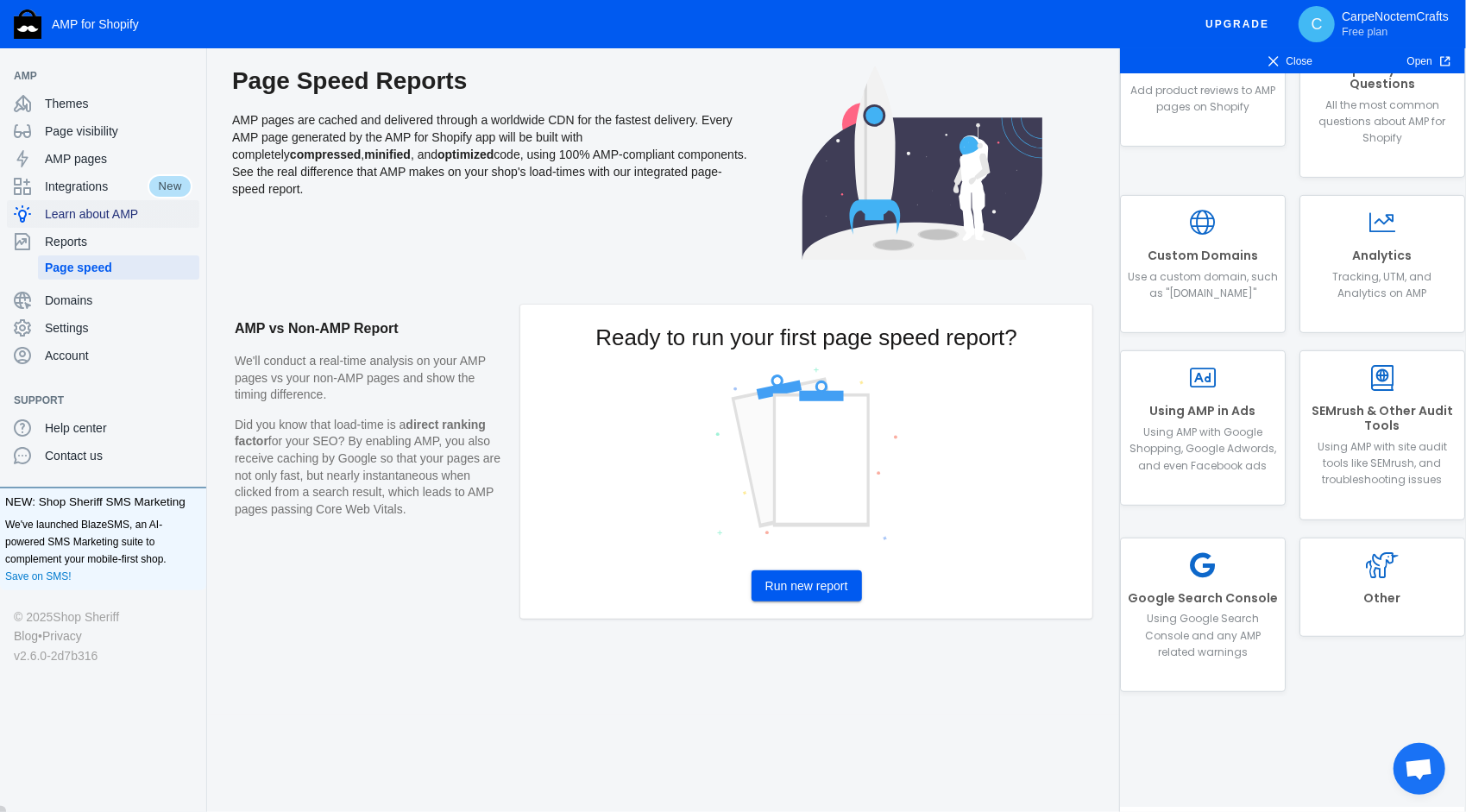
click at [92, 213] on span "Learn about AMP" at bounding box center [119, 214] width 147 height 17
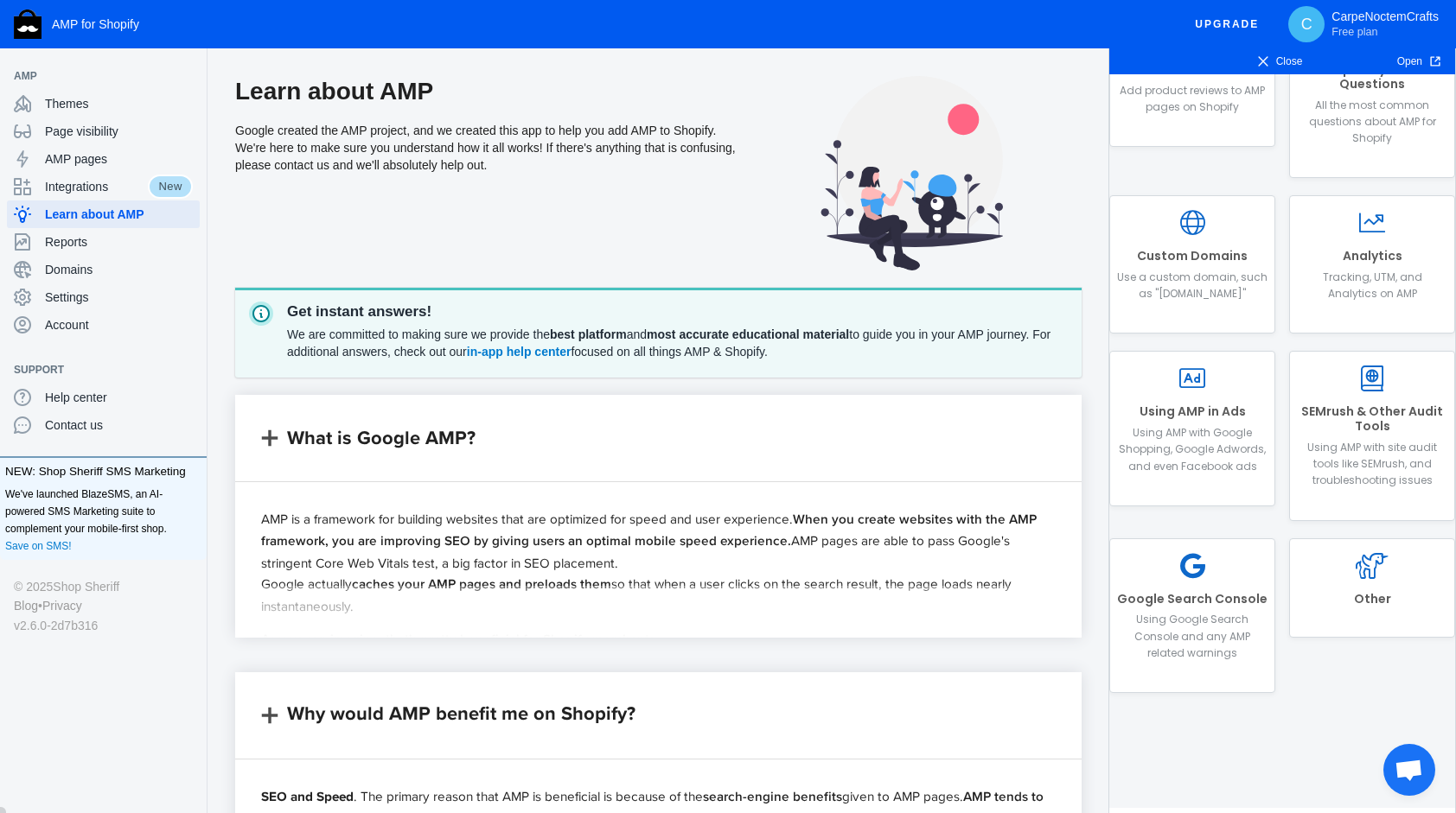
click at [1269, 64] on icon at bounding box center [1262, 61] width 12 height 12
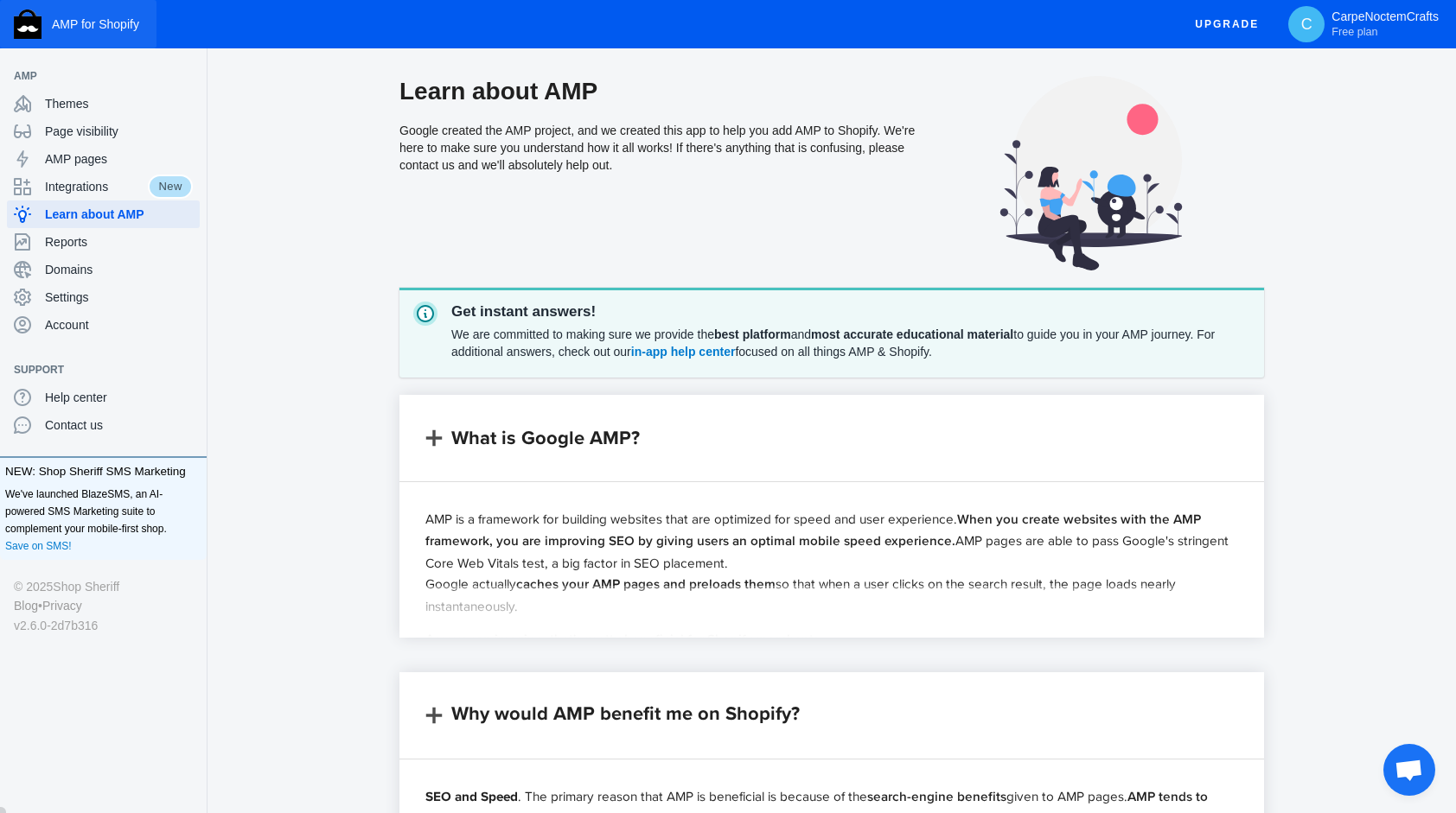
click at [71, 17] on span "AMP for Shopify" at bounding box center [95, 24] width 87 height 13
click at [1390, 17] on p "CarpeNoctemCrafts Free plan" at bounding box center [1385, 24] width 107 height 30
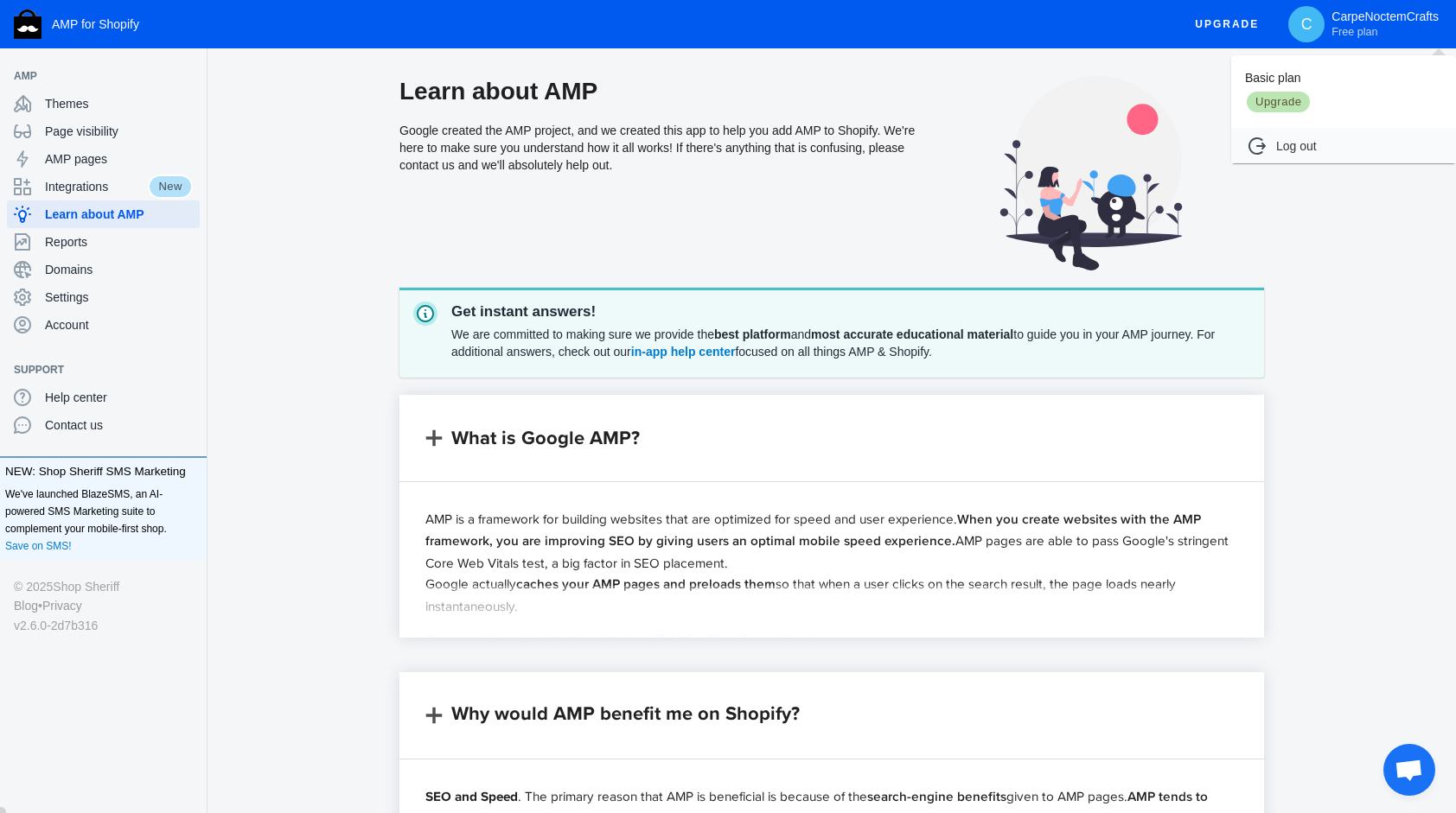
click at [1107, 24] on div at bounding box center [728, 406] width 1456 height 813
click at [95, 147] on div "AMP pages" at bounding box center [103, 158] width 179 height 28
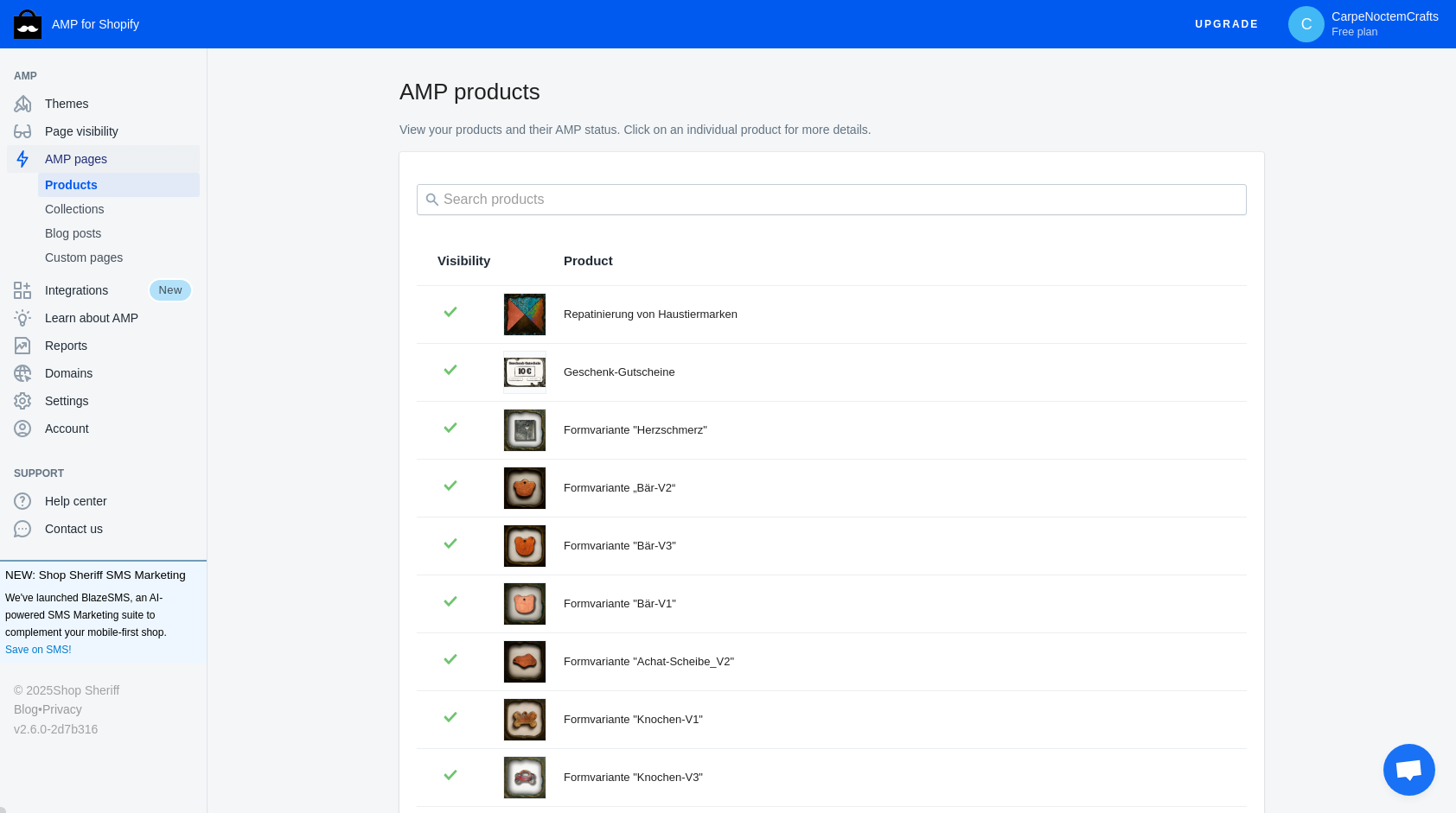
click at [94, 148] on div "AMP pages" at bounding box center [103, 158] width 179 height 28
click at [99, 133] on span "Page visibility" at bounding box center [119, 131] width 148 height 17
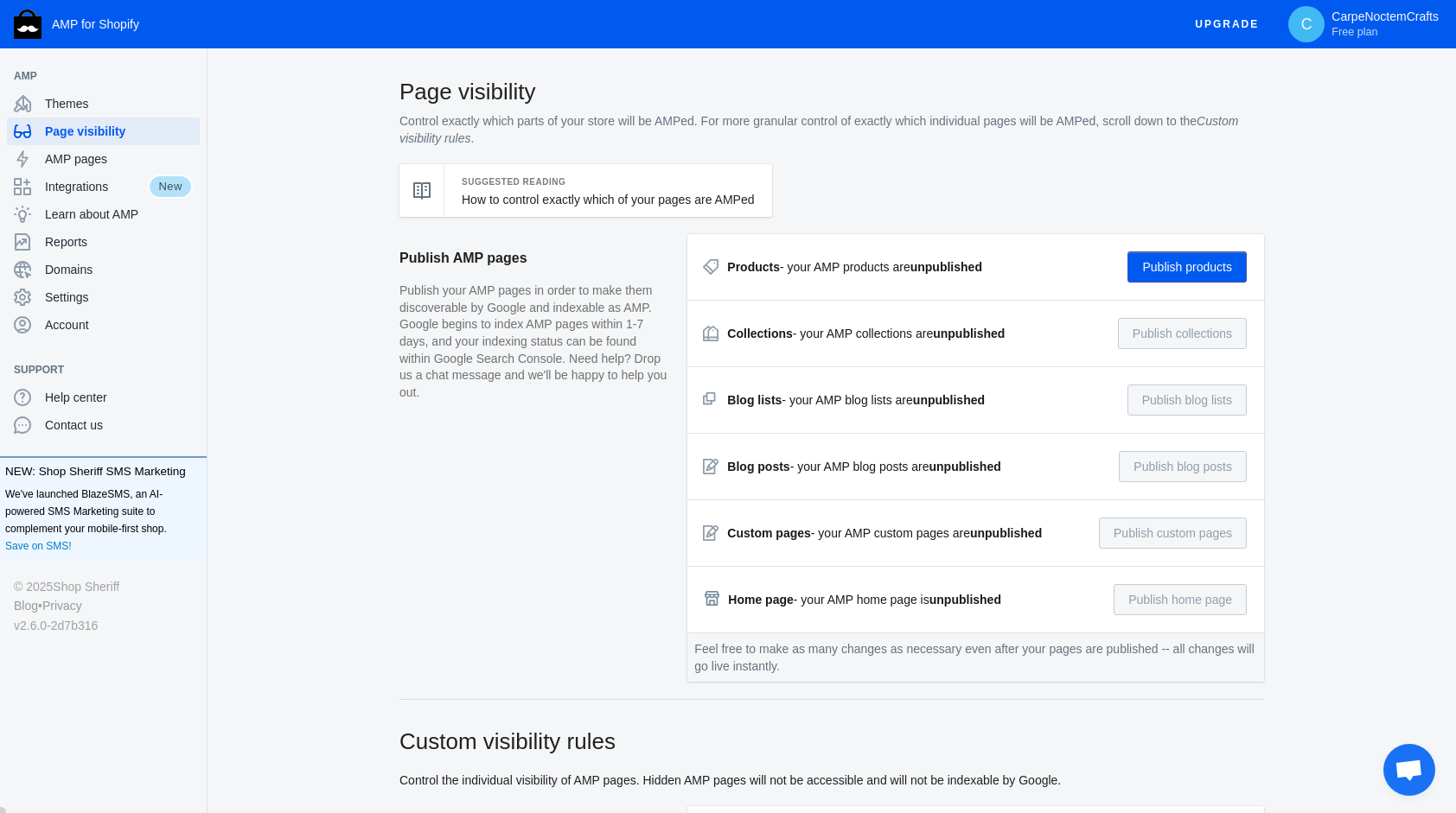
checkbox input "true"
type input "Blogpost"
radio input "true"
click at [1213, 267] on button "Unpublish products" at bounding box center [1180, 267] width 133 height 31
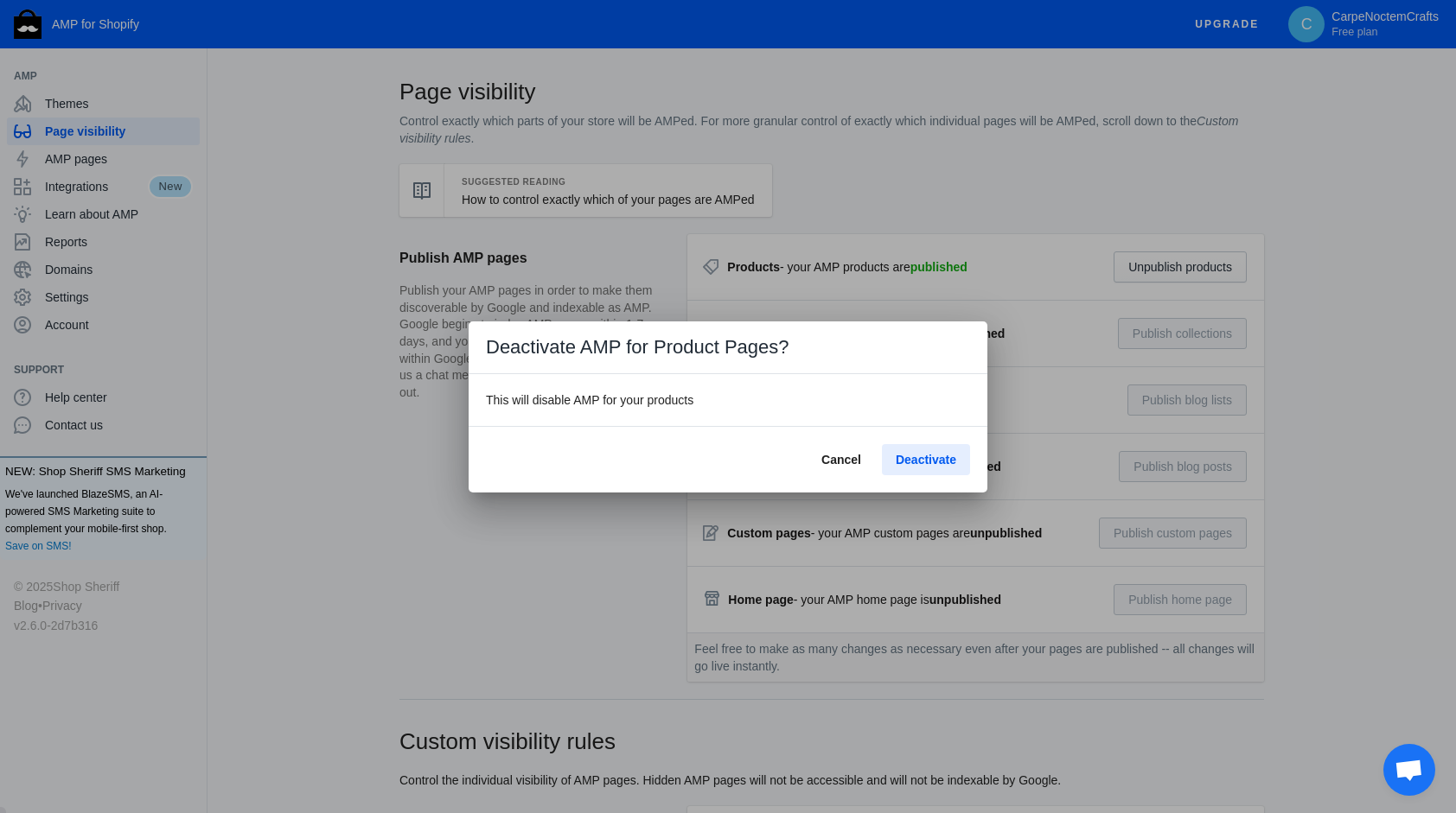
click at [950, 459] on span "Deactivate" at bounding box center [926, 459] width 60 height 13
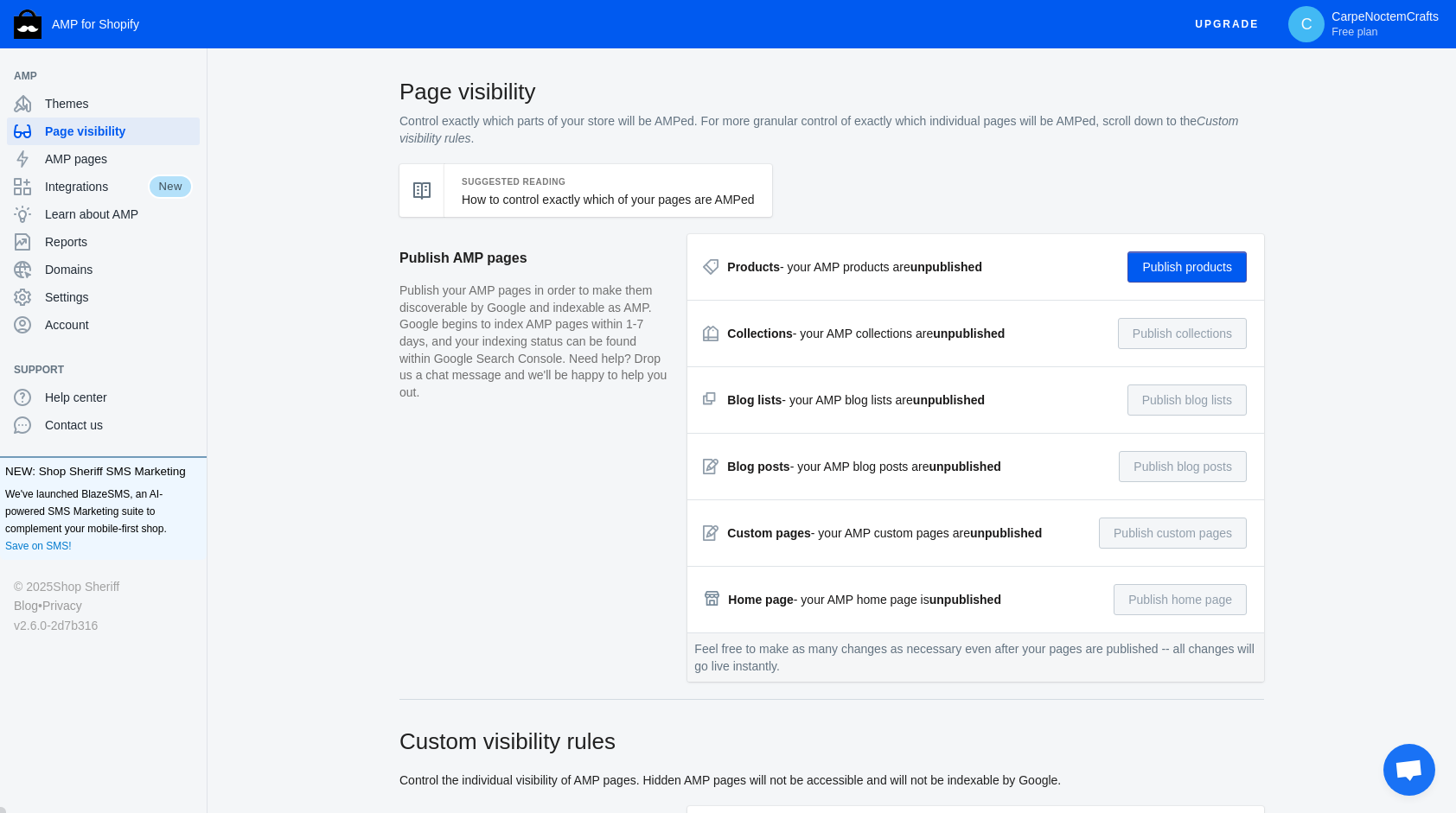
drag, startPoint x: 1356, startPoint y: 21, endPoint x: 828, endPoint y: 58, distance: 529.3
click at [24, 20] on img "button" at bounding box center [27, 24] width 28 height 30
